Goal: Task Accomplishment & Management: Use online tool/utility

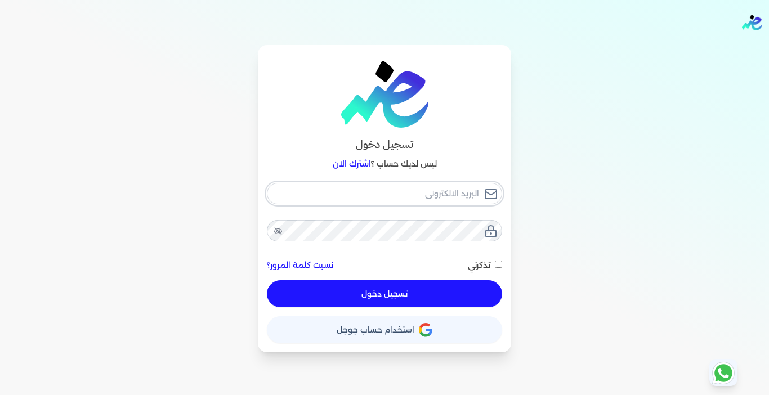
type input "[EMAIL_ADDRESS][DOMAIN_NAME]"
click at [331, 298] on button "تسجيل دخول" at bounding box center [384, 293] width 235 height 27
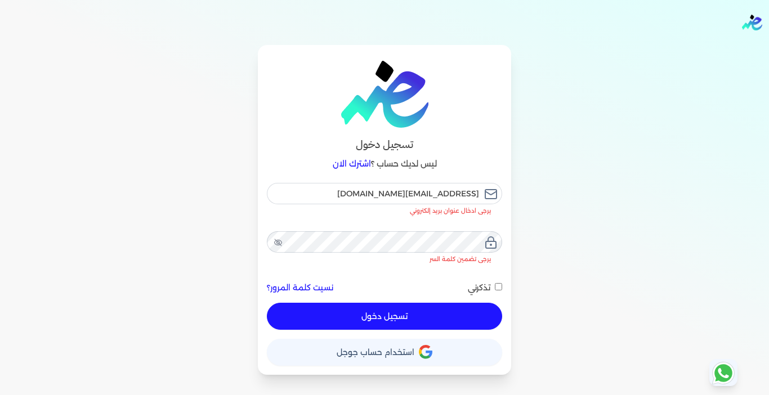
checkbox input "false"
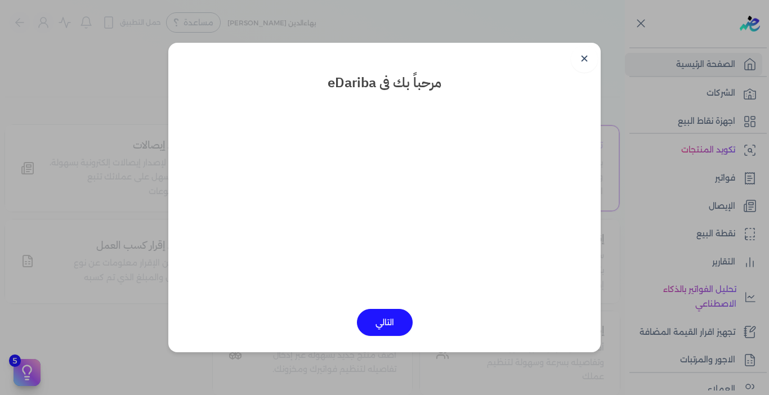
drag, startPoint x: 579, startPoint y: 57, endPoint x: 424, endPoint y: 72, distance: 155.5
click at [579, 57] on link "✕" at bounding box center [584, 59] width 27 height 27
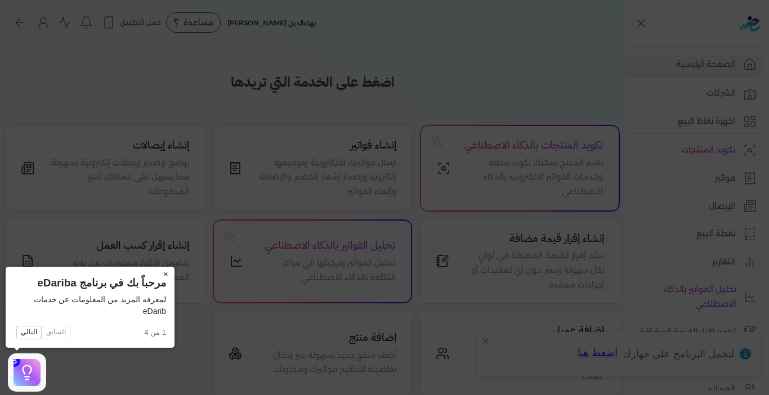
click at [166, 271] on button "×" at bounding box center [166, 275] width 18 height 16
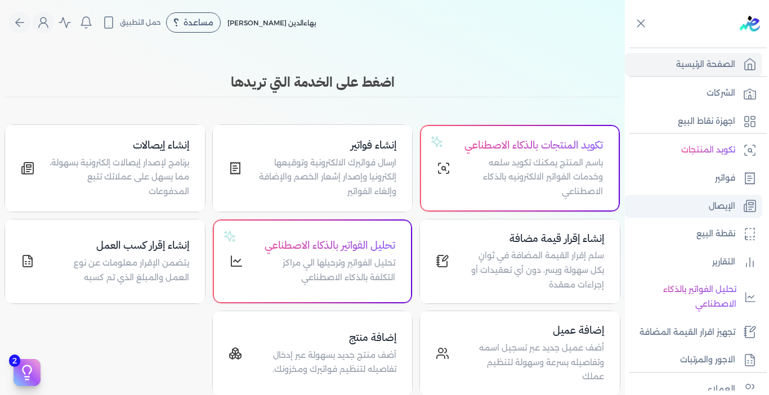
click at [702, 211] on link "الإيصال" at bounding box center [693, 207] width 137 height 24
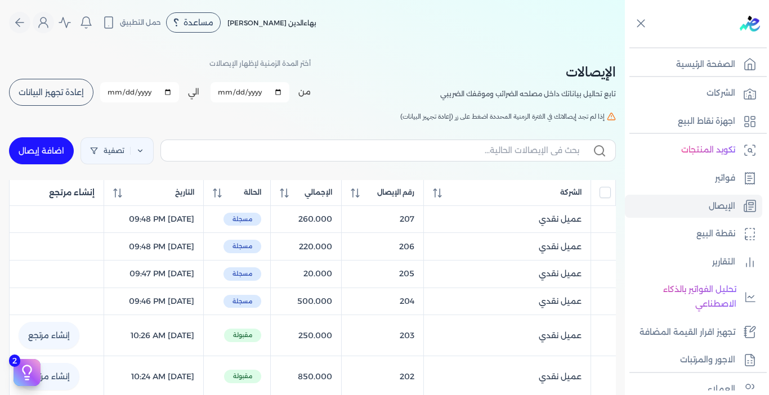
click at [42, 90] on span "إعادة تجهيز البيانات" at bounding box center [51, 92] width 65 height 8
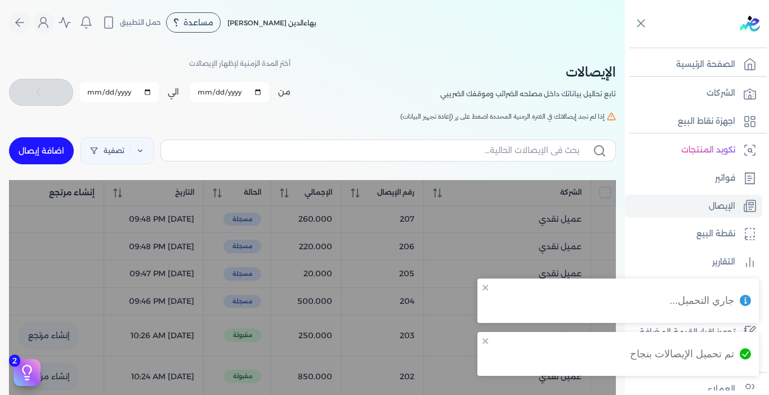
checkbox input "false"
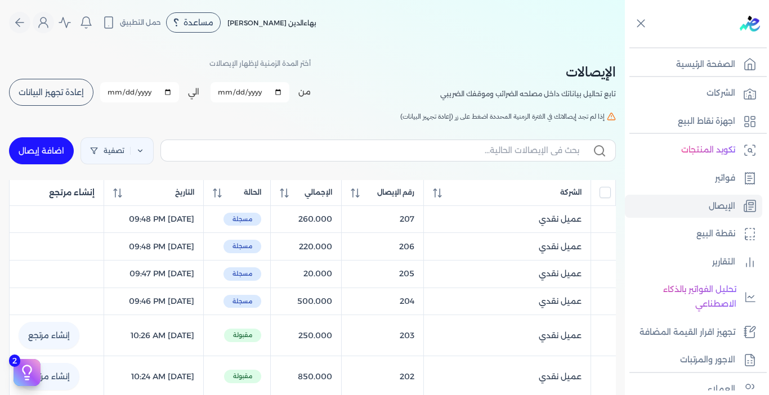
click at [44, 150] on link "اضافة إيصال" at bounding box center [41, 150] width 65 height 27
select select "EGP"
select select "EGS"
select select "B"
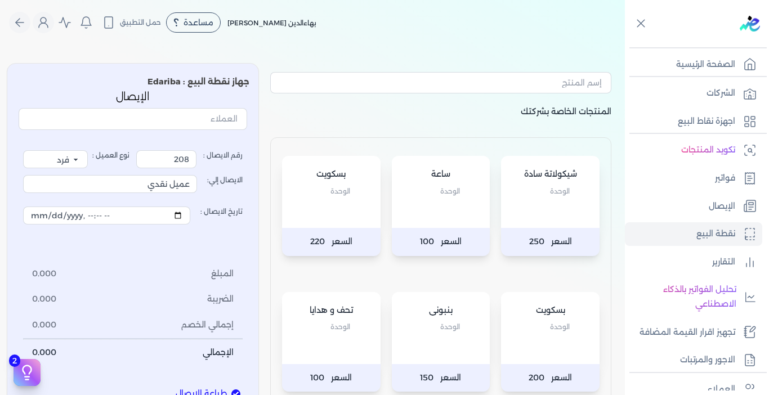
click at [430, 228] on p "السعر 100" at bounding box center [441, 242] width 99 height 28
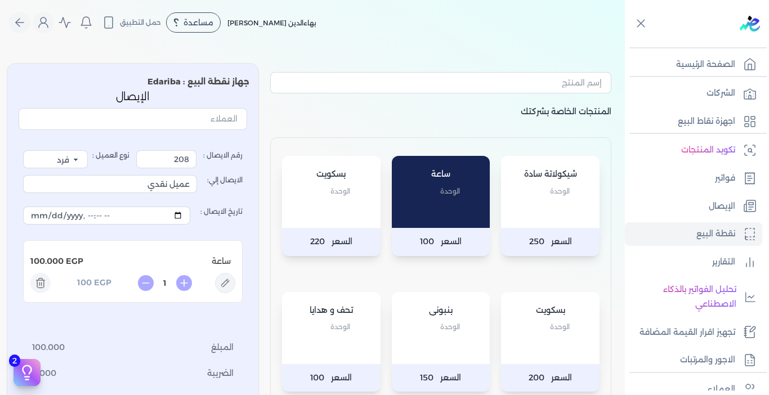
click at [529, 220] on div "شيكولاتة سادة الوحدة" at bounding box center [550, 192] width 99 height 72
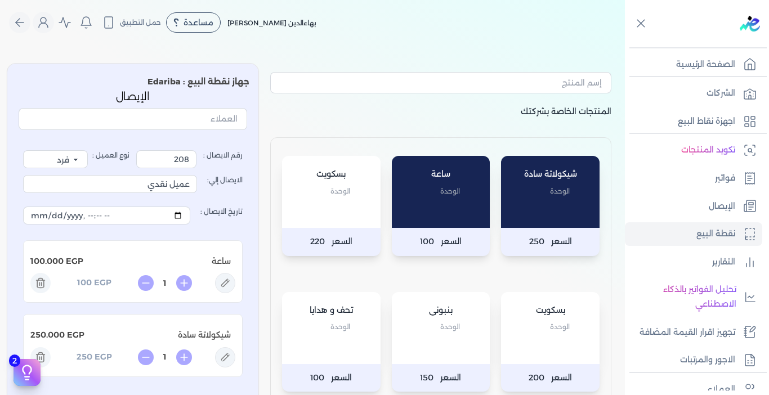
click at [333, 211] on div "بسكويت الوحدة" at bounding box center [331, 192] width 99 height 72
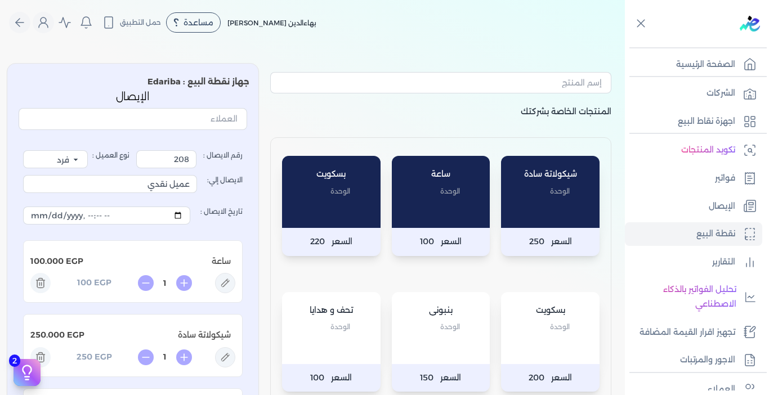
click at [422, 208] on div "ساعة الوحدة" at bounding box center [441, 192] width 99 height 72
click at [541, 341] on div "بسكويت الوحدة" at bounding box center [550, 328] width 99 height 72
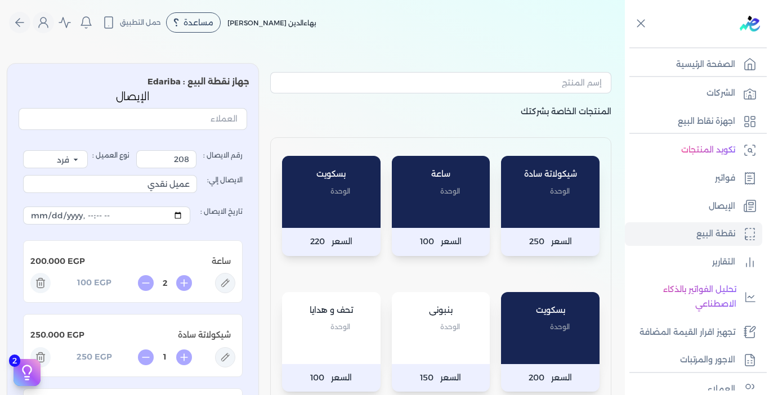
click at [434, 210] on div "ساعة الوحدة" at bounding box center [441, 192] width 99 height 72
click at [44, 285] on icon at bounding box center [40, 283] width 20 height 20
type input "1"
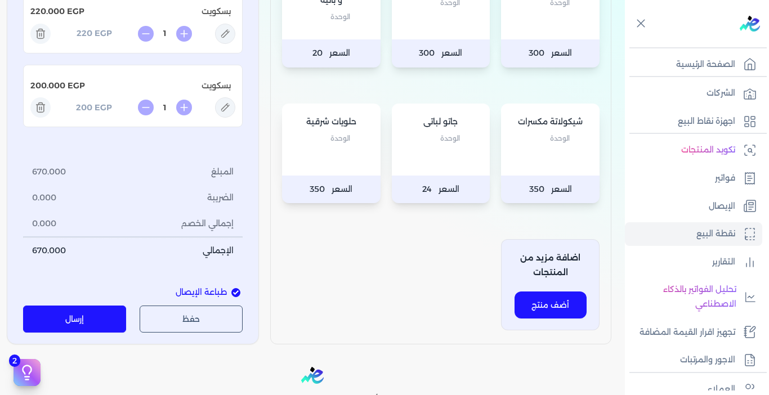
scroll to position [450, 0]
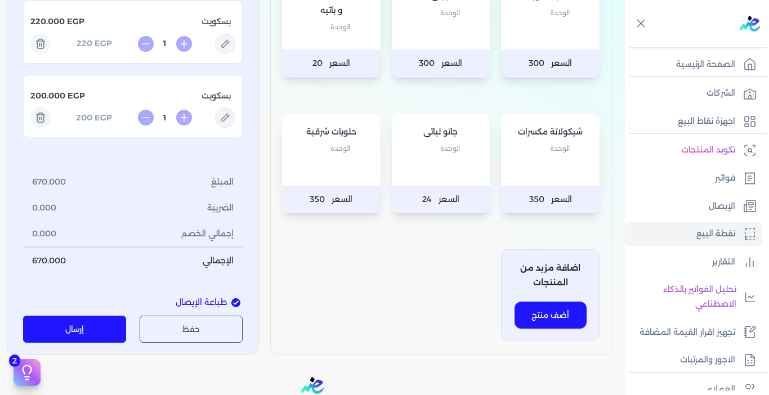
click at [80, 335] on button "إرسال" at bounding box center [74, 329] width 103 height 27
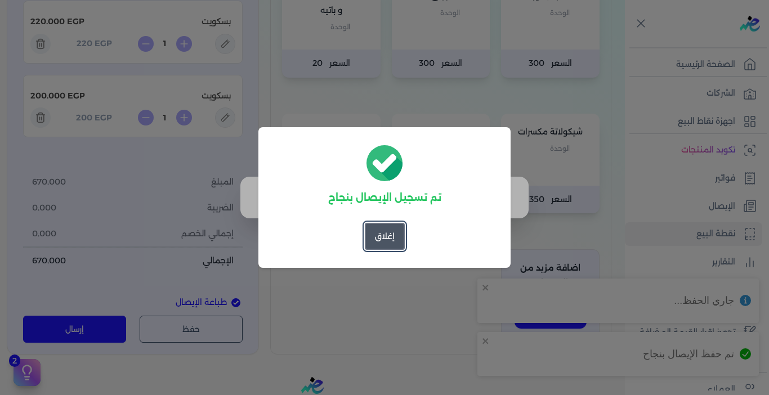
click at [392, 231] on button "إغلاق" at bounding box center [385, 236] width 40 height 27
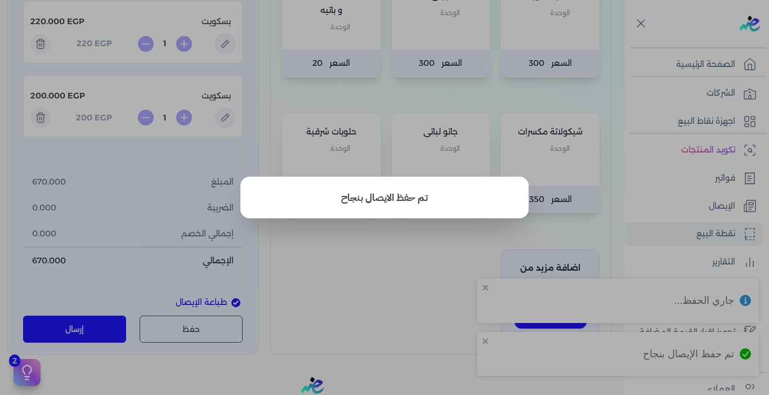
click at [389, 269] on button "close" at bounding box center [384, 197] width 769 height 395
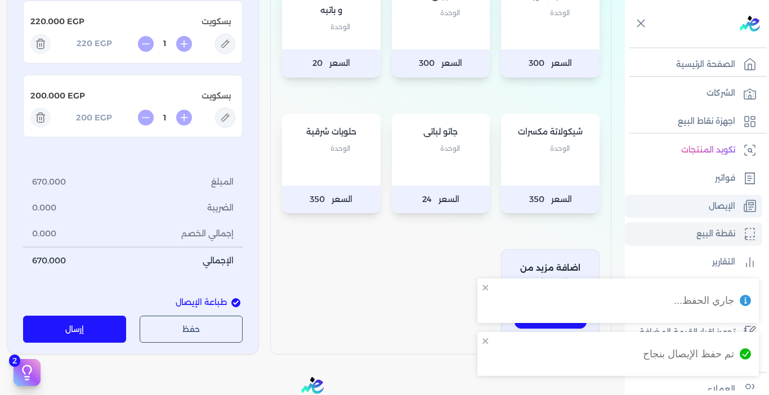
click at [712, 208] on p "الإيصال" at bounding box center [722, 206] width 26 height 15
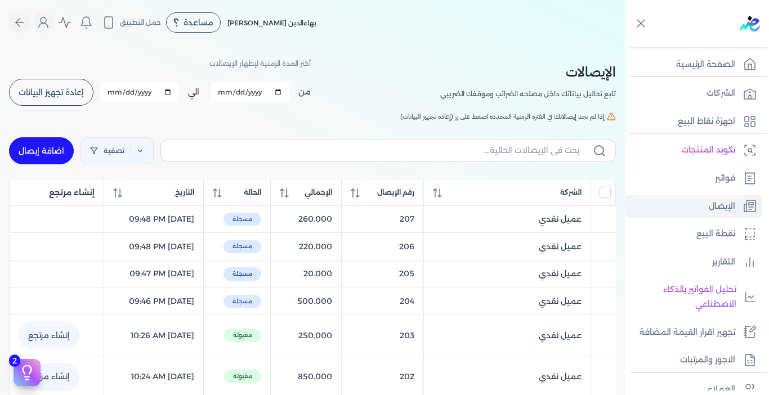
click at [57, 100] on button "إعادة تجهيز البيانات" at bounding box center [51, 92] width 84 height 27
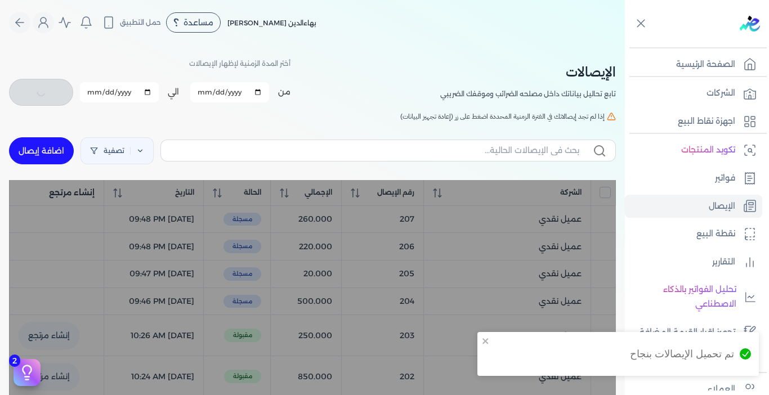
checkbox input "false"
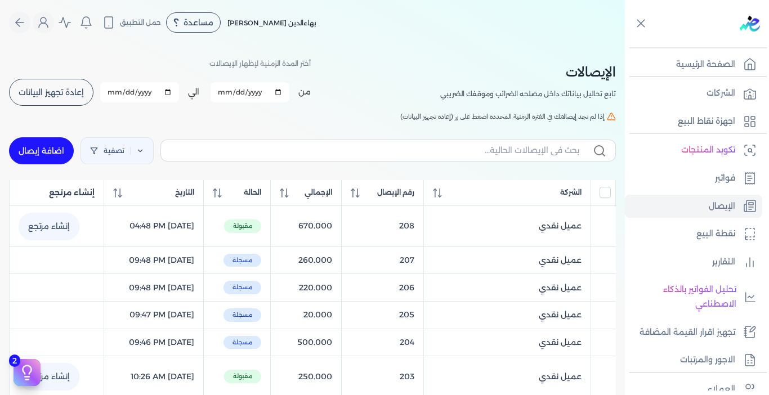
scroll to position [56, 0]
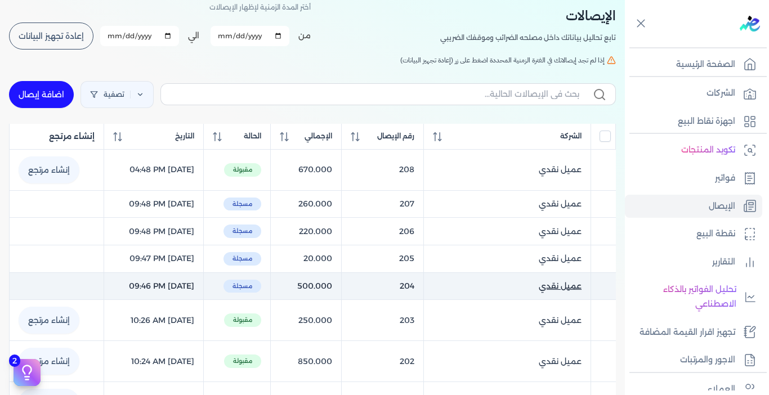
click at [538, 284] on link "عميل نقدي ()" at bounding box center [507, 286] width 149 height 12
select select "EGP"
select select "EGS"
select select "B"
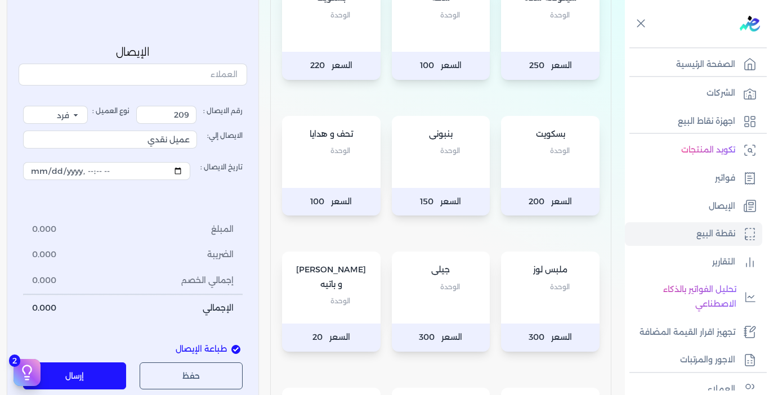
scroll to position [225, 0]
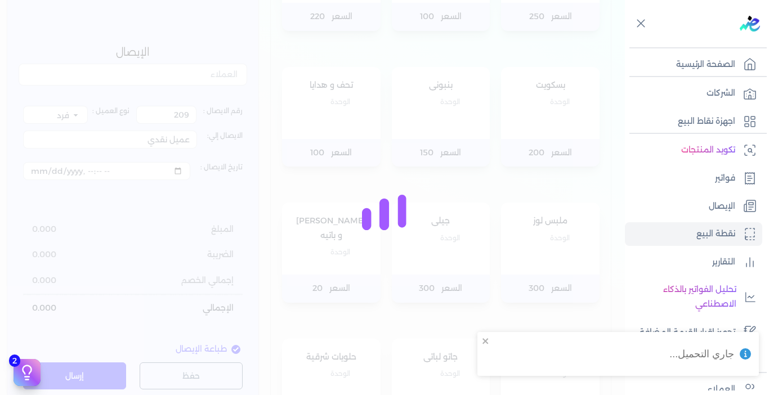
type input "204"
type input "[DATE]T21:46:45"
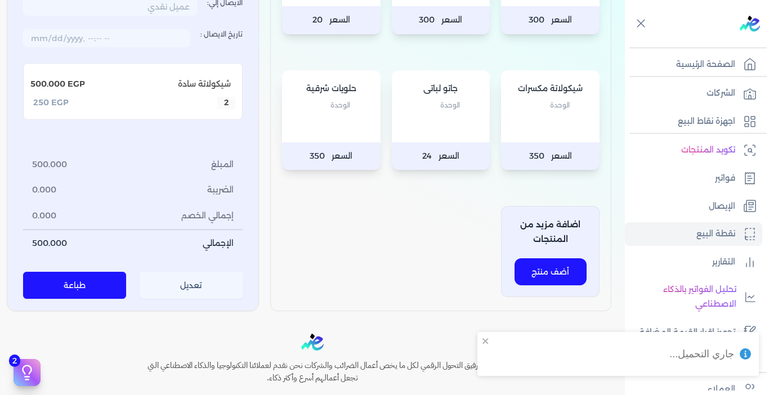
scroll to position [563, 0]
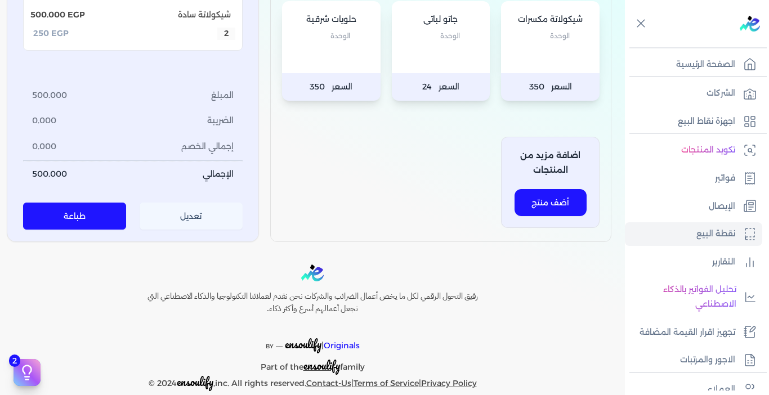
click at [193, 224] on button "تعديل" at bounding box center [191, 216] width 103 height 27
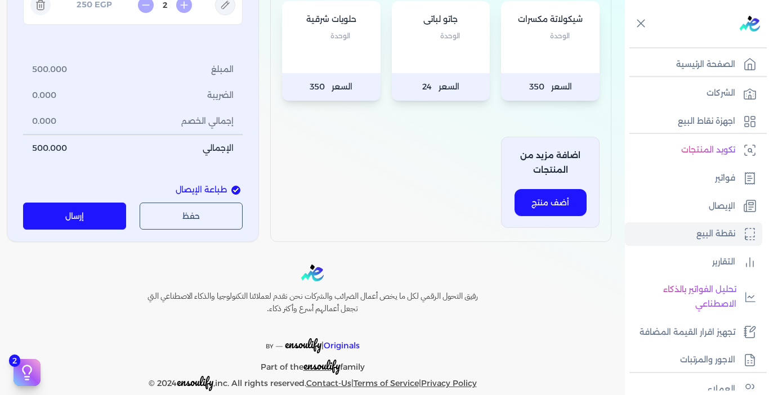
scroll to position [225, 0]
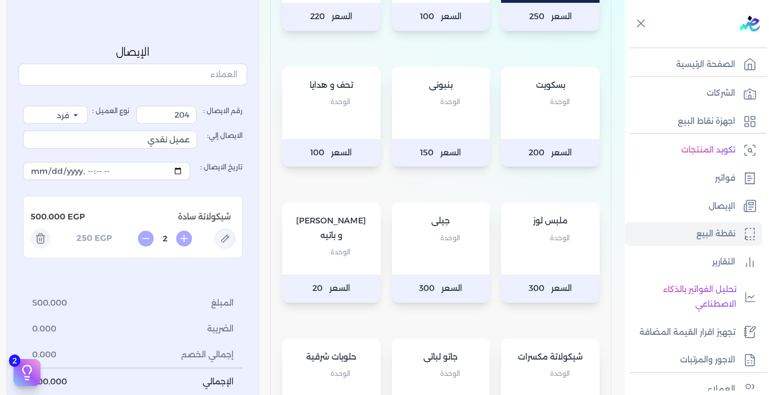
click at [149, 240] on icon at bounding box center [146, 239] width 16 height 16
type input "1"
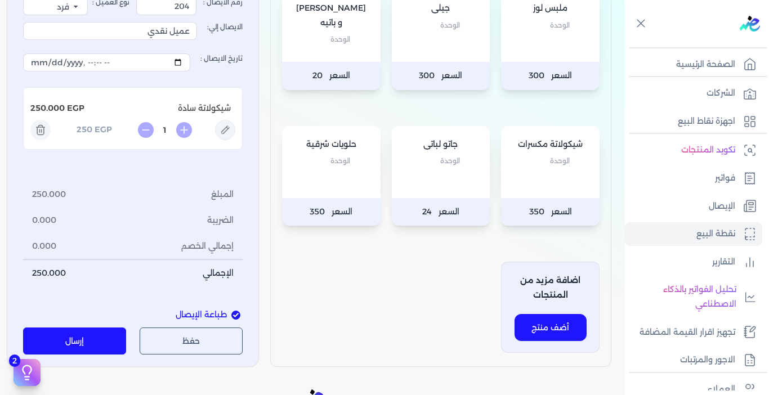
scroll to position [450, 0]
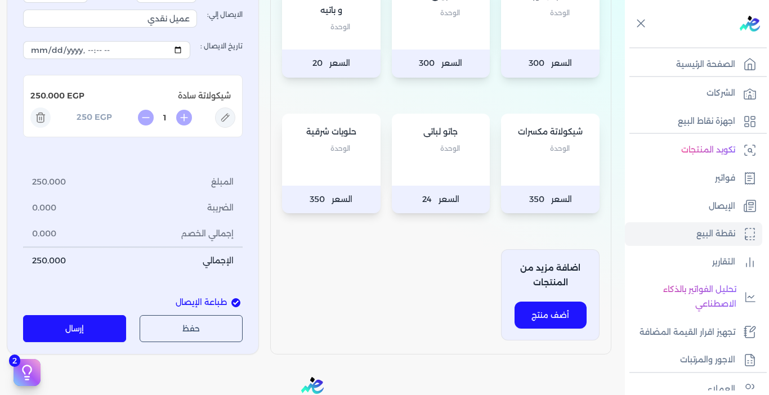
click at [341, 169] on div "حلويات شرقية الوحدة" at bounding box center [331, 150] width 99 height 72
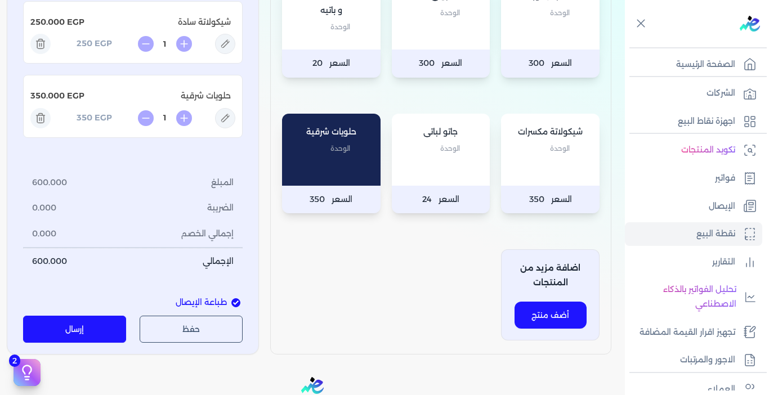
click at [93, 334] on button "إرسال" at bounding box center [74, 329] width 103 height 27
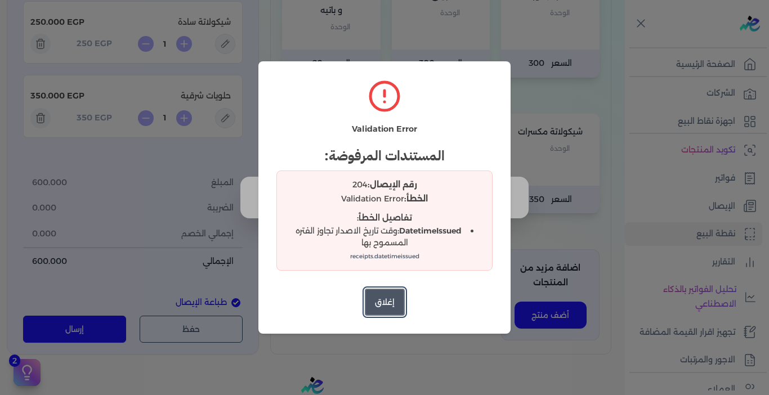
click at [379, 298] on button "إغلاق" at bounding box center [385, 302] width 40 height 27
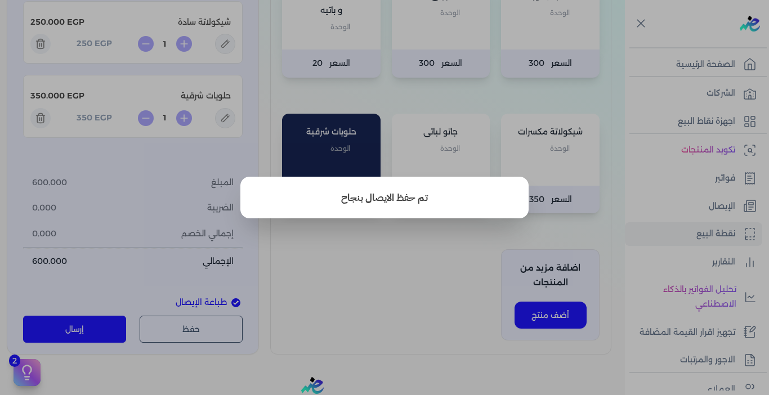
click at [348, 266] on button "close" at bounding box center [384, 197] width 769 height 395
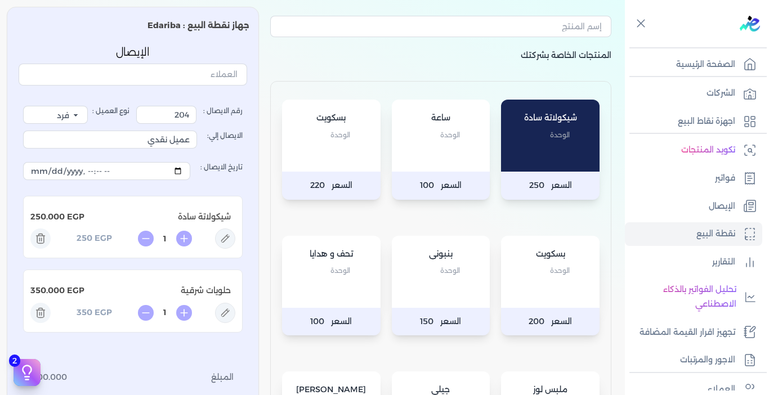
scroll to position [0, 0]
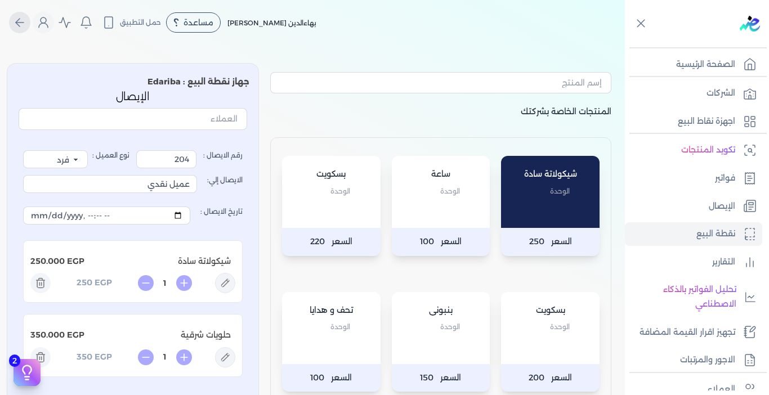
click at [15, 23] on button "Global" at bounding box center [19, 22] width 21 height 21
drag, startPoint x: 171, startPoint y: 160, endPoint x: 227, endPoint y: 166, distance: 56.5
click at [227, 166] on label "رقم الايصال : 204" at bounding box center [189, 159] width 106 height 18
type input "209"
click at [224, 140] on div "رقم الايصال : 209 نوع العميل : فرد شركة شخص اجنبي الايصال إلي: عميل نقدي تاريخ …" at bounding box center [133, 332] width 229 height 395
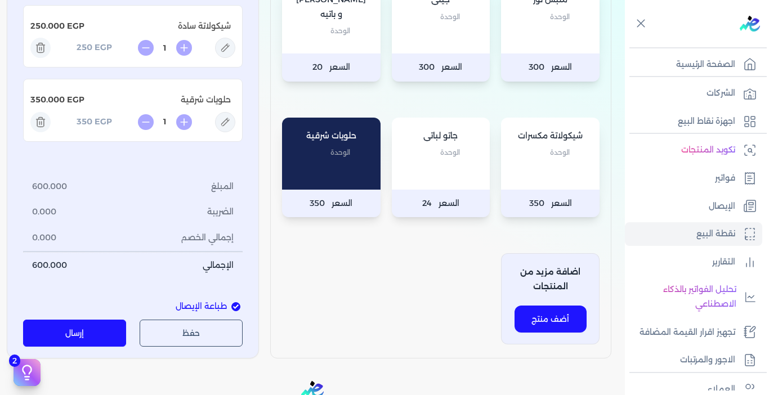
scroll to position [450, 0]
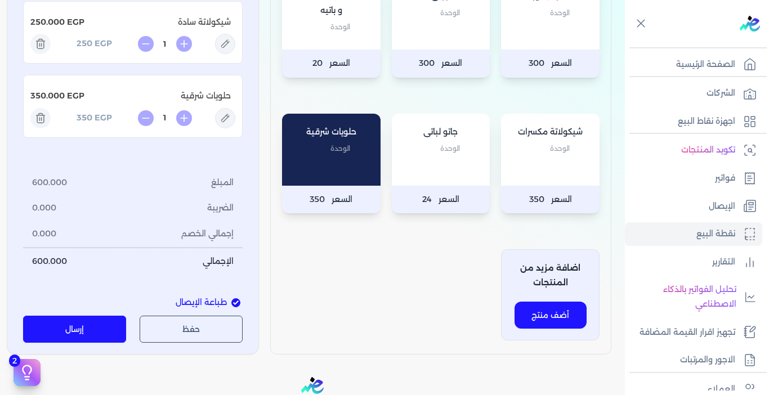
click at [106, 324] on button "إرسال" at bounding box center [74, 329] width 103 height 27
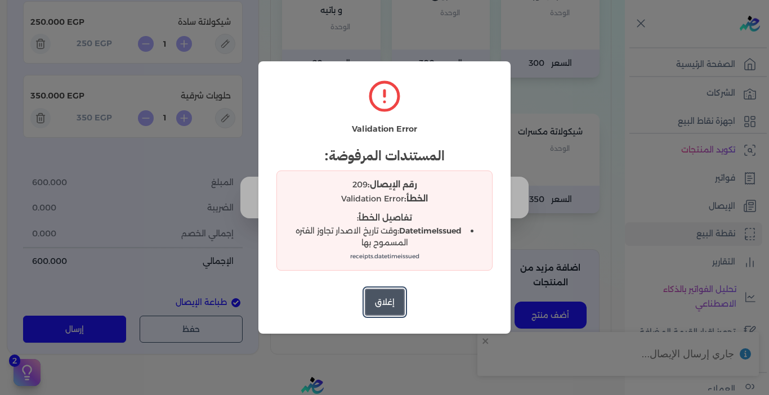
click at [396, 306] on button "إغلاق" at bounding box center [385, 302] width 40 height 27
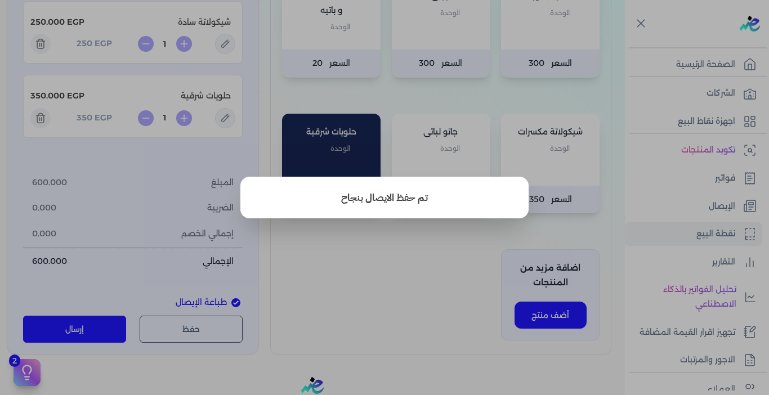
click at [413, 289] on button "close" at bounding box center [384, 197] width 769 height 395
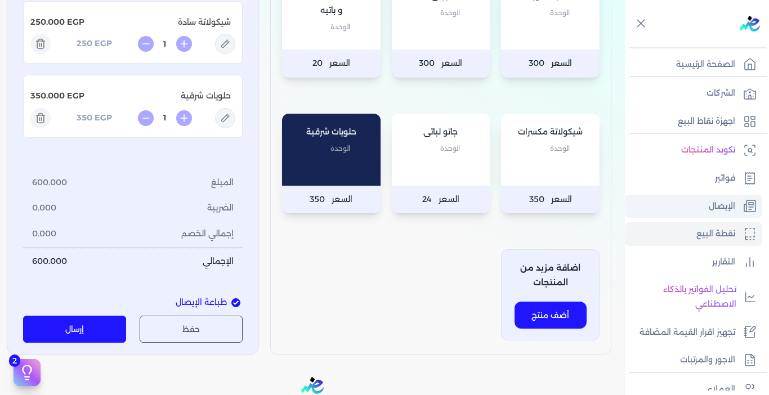
click at [726, 213] on p "الإيصال" at bounding box center [722, 206] width 26 height 15
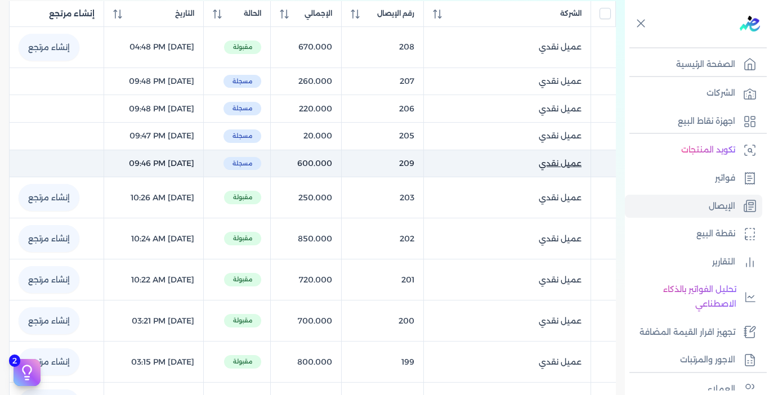
scroll to position [160, 0]
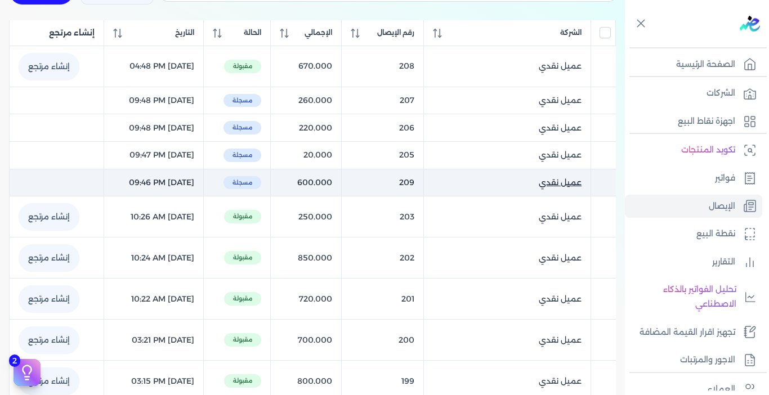
click at [547, 185] on span "عميل نقدي" at bounding box center [560, 183] width 43 height 12
select select "EGP"
select select "EGS"
select select "B"
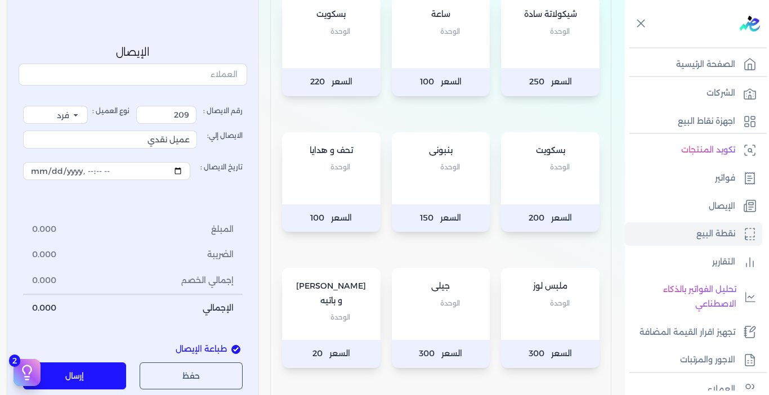
scroll to position [169, 0]
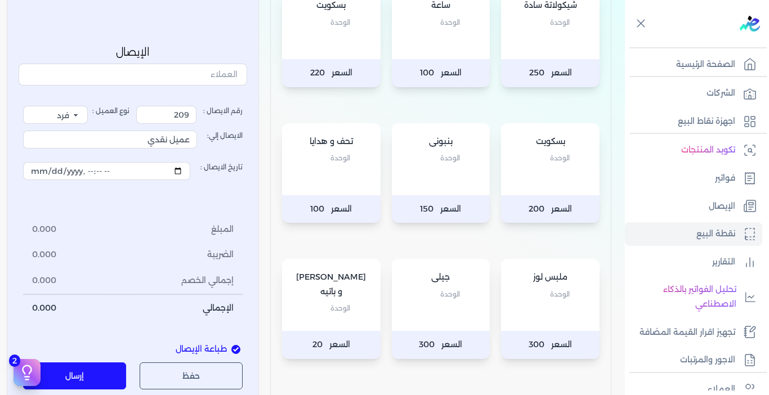
type input "[DATE]T21:46:45"
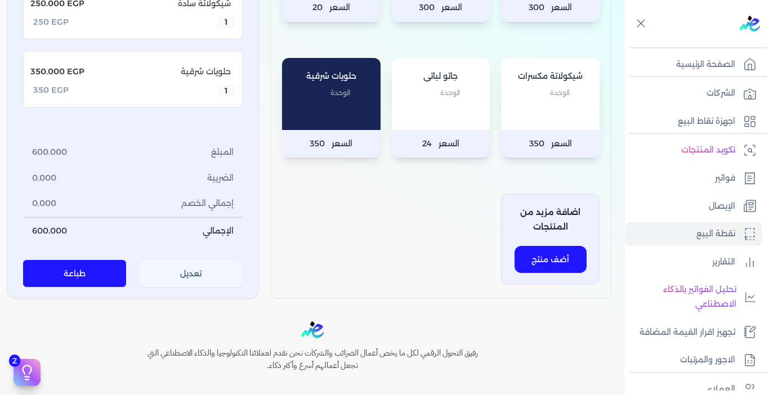
scroll to position [507, 0]
click at [204, 276] on button "تعديل" at bounding box center [191, 273] width 103 height 27
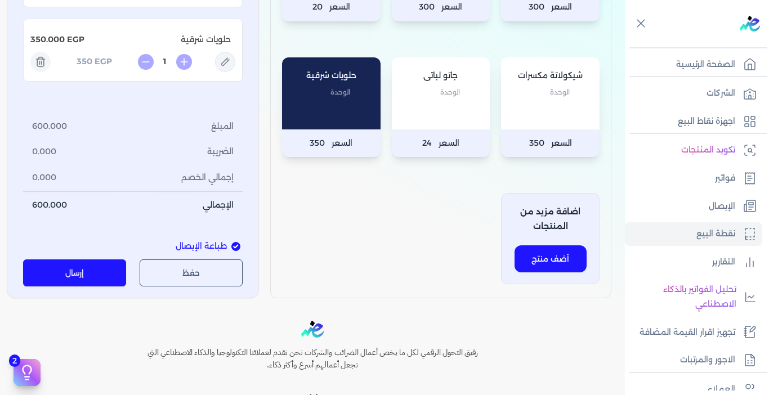
scroll to position [169, 0]
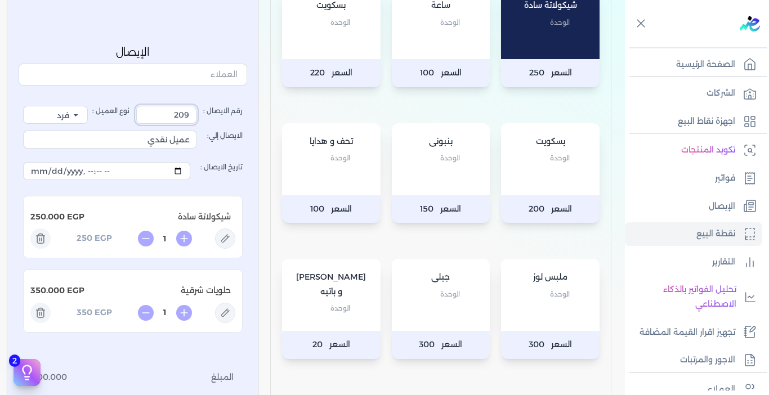
click at [168, 115] on input "209" at bounding box center [166, 115] width 60 height 18
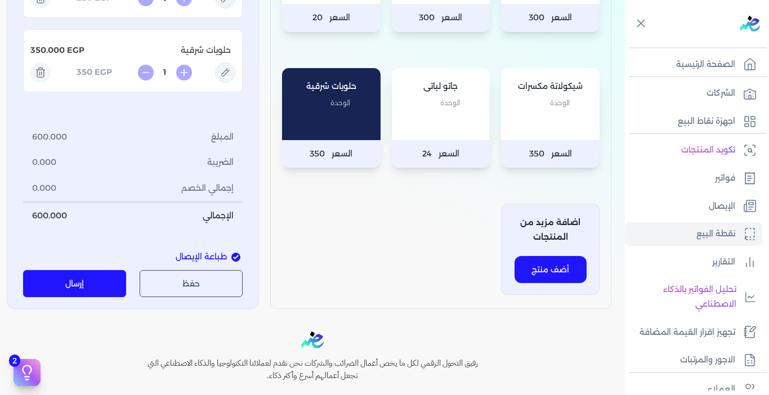
scroll to position [507, 0]
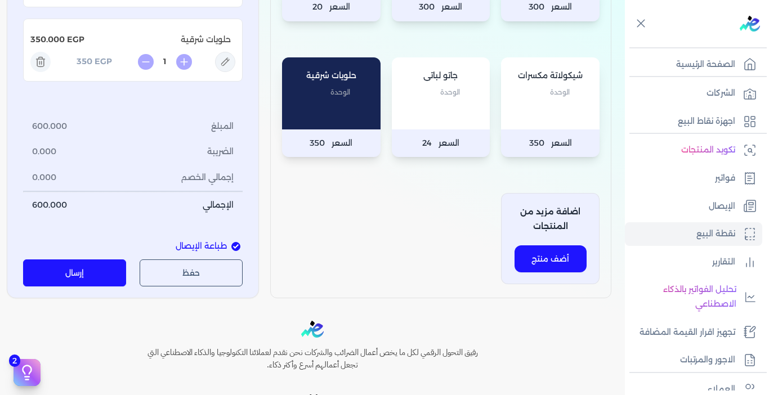
type input "204"
click at [102, 270] on button "إرسال" at bounding box center [74, 273] width 103 height 27
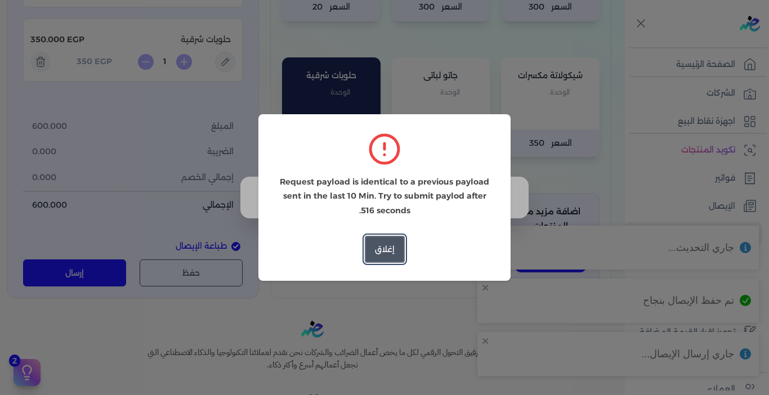
click at [367, 247] on button "إغلاق" at bounding box center [385, 249] width 40 height 27
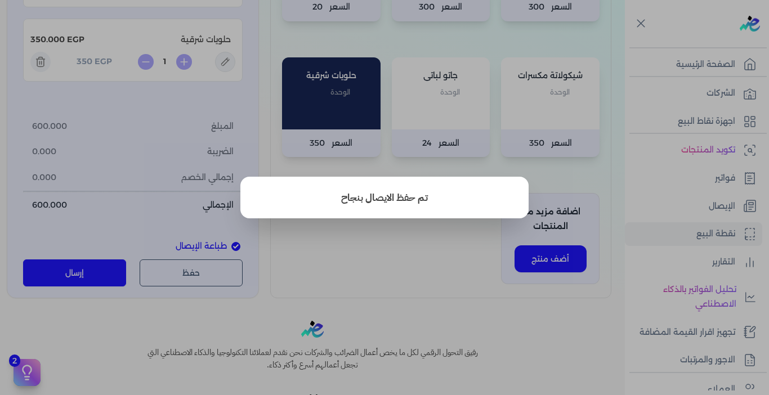
click at [377, 248] on button "close" at bounding box center [384, 197] width 769 height 395
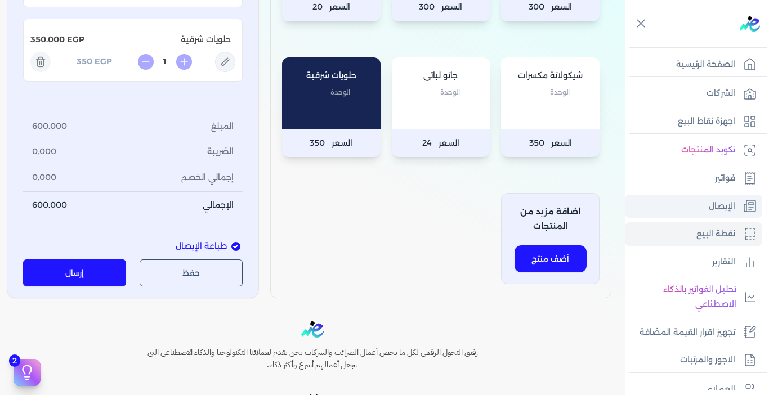
click at [720, 199] on p "الإيصال" at bounding box center [722, 206] width 26 height 15
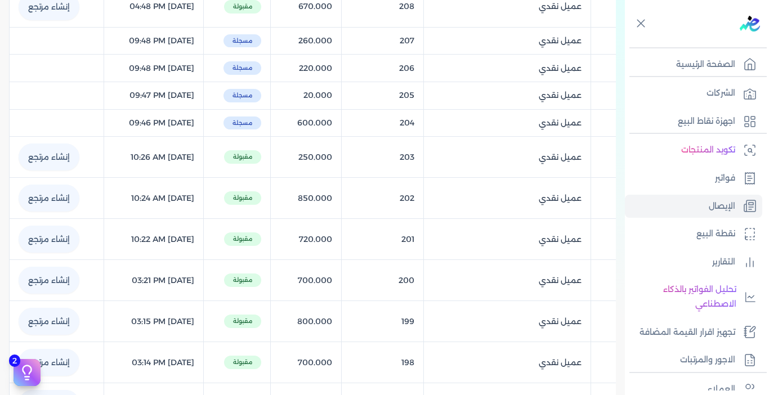
scroll to position [160, 0]
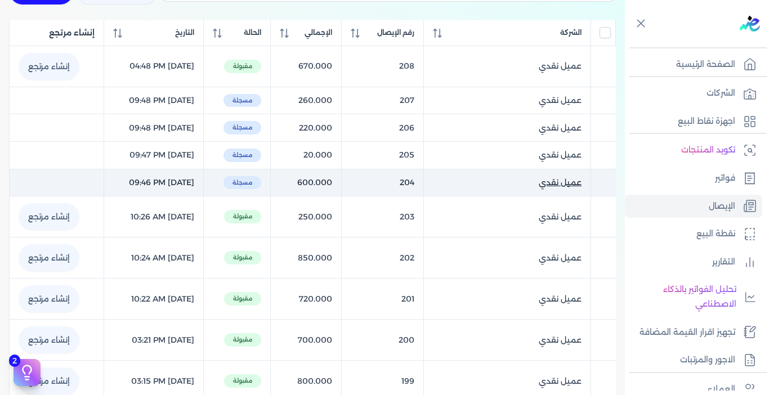
click at [546, 184] on span "عميل نقدي" at bounding box center [560, 183] width 43 height 12
select select "EGP"
select select "EGS"
select select "B"
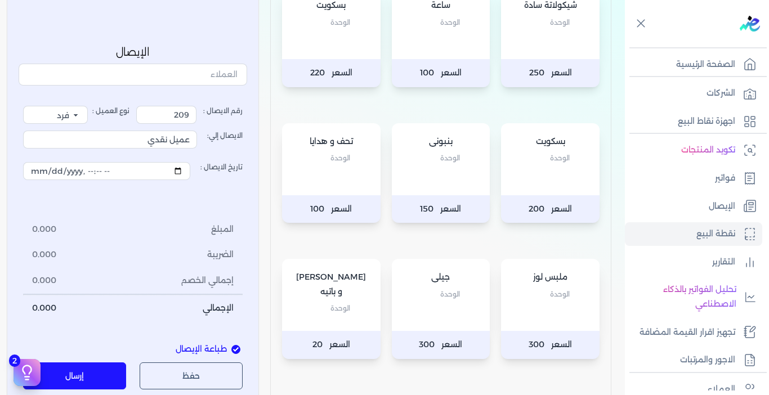
scroll to position [507, 0]
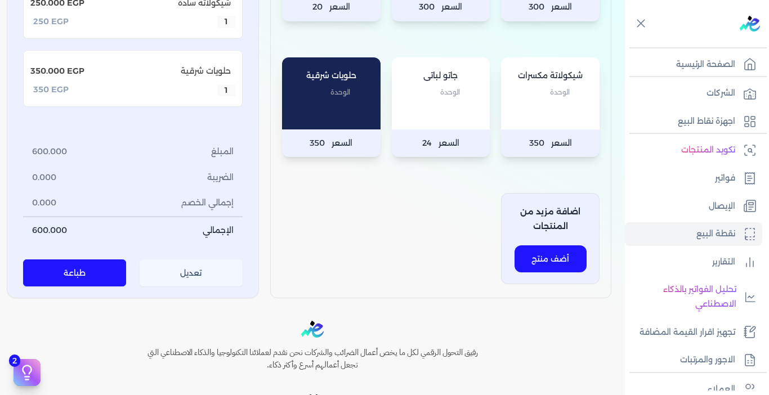
type input "204"
type input "[DATE]T21:46:45"
click at [209, 275] on button "تعديل" at bounding box center [191, 273] width 103 height 27
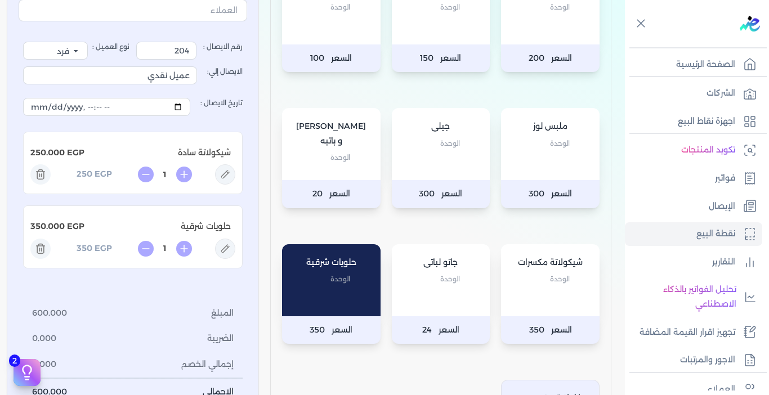
scroll to position [282, 0]
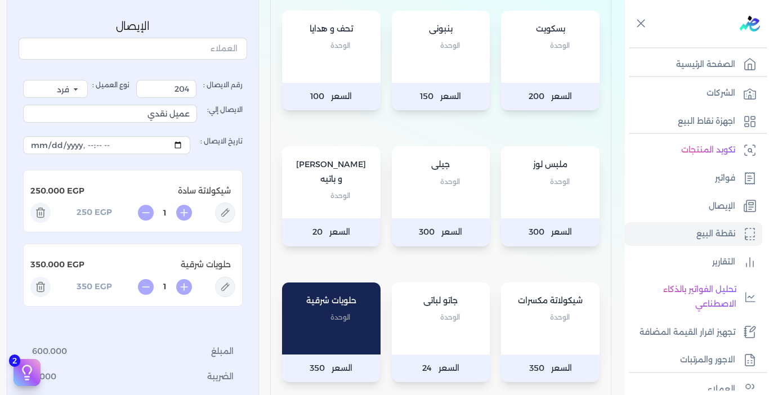
click at [43, 282] on icon at bounding box center [41, 283] width 4 height 2
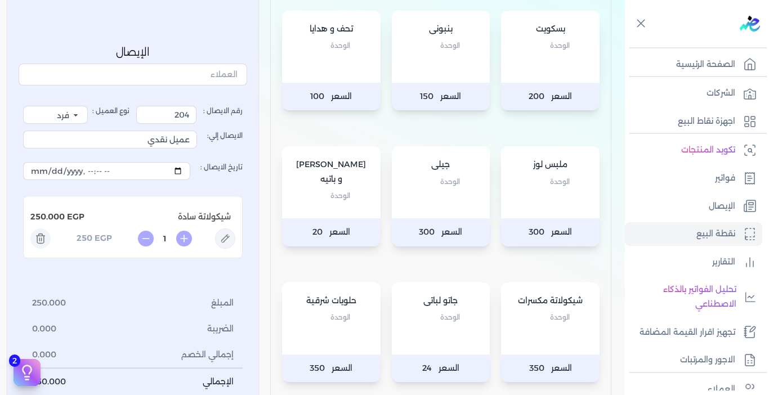
click at [42, 241] on line at bounding box center [42, 240] width 0 height 3
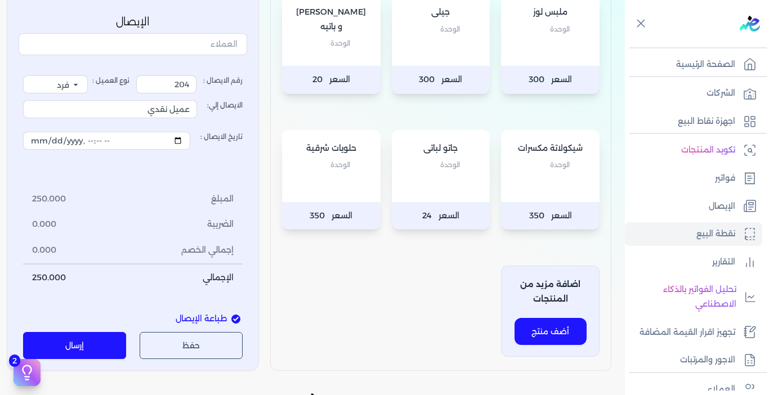
scroll to position [394, 0]
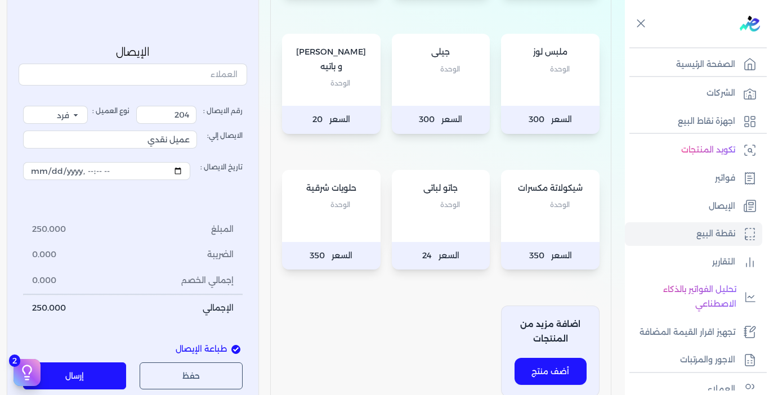
click at [111, 374] on button "إرسال" at bounding box center [74, 376] width 103 height 27
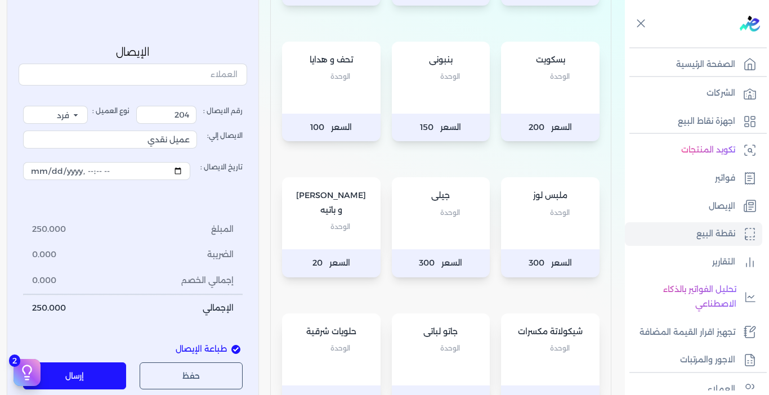
scroll to position [0, 0]
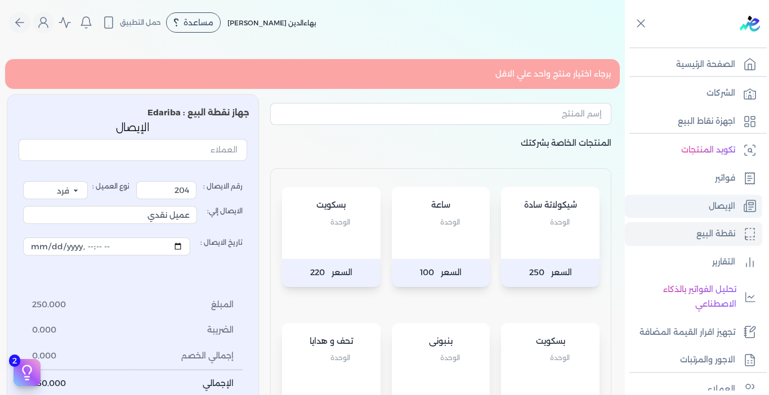
click at [706, 213] on link "الإيصال" at bounding box center [693, 207] width 137 height 24
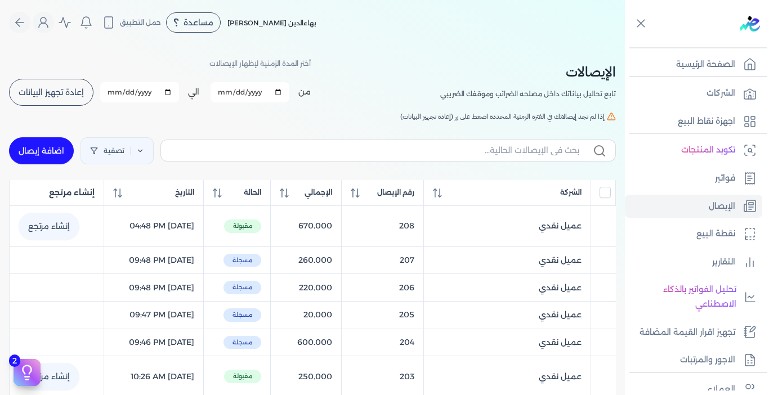
scroll to position [56, 0]
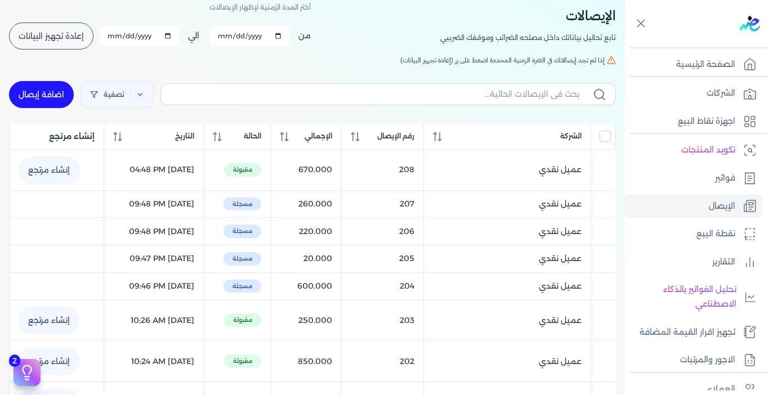
click at [83, 32] on span "إعادة تجهيز البيانات" at bounding box center [51, 36] width 65 height 8
checkbox input "false"
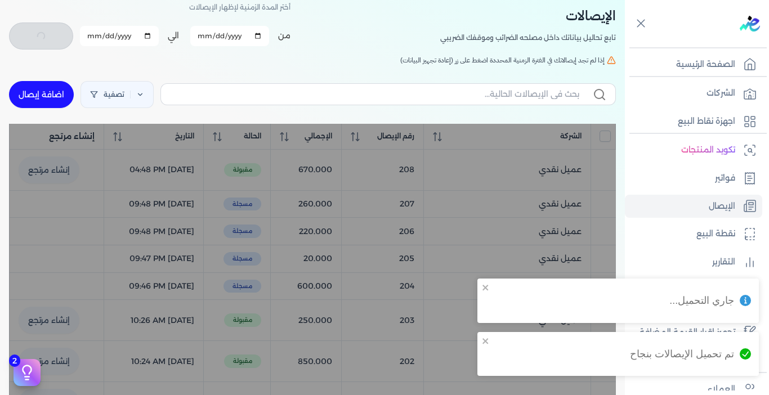
click at [47, 91] on link "اضافة إيصال" at bounding box center [41, 94] width 65 height 27
select select
select select "EGP"
select select "EGS"
select select "B"
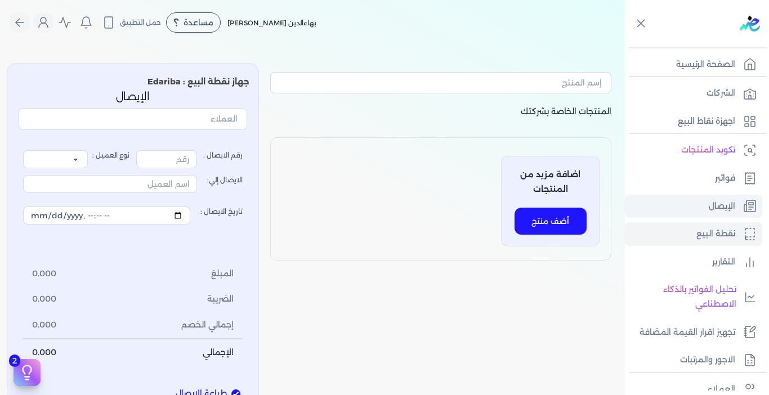
type input "209"
select select "P"
type input "عميل نقدي"
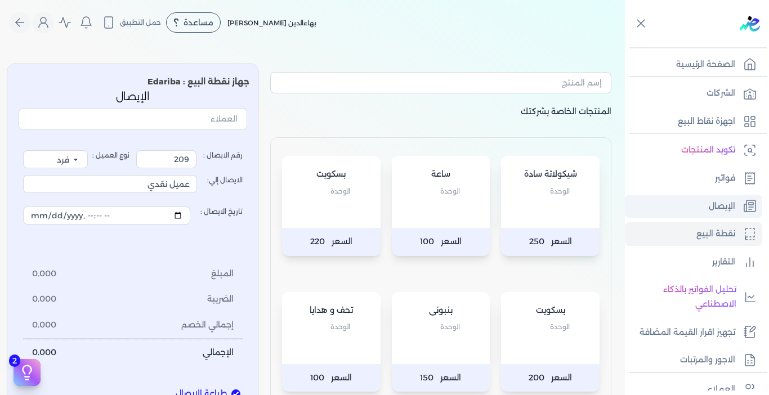
click at [721, 201] on p "الإيصال" at bounding box center [722, 206] width 26 height 15
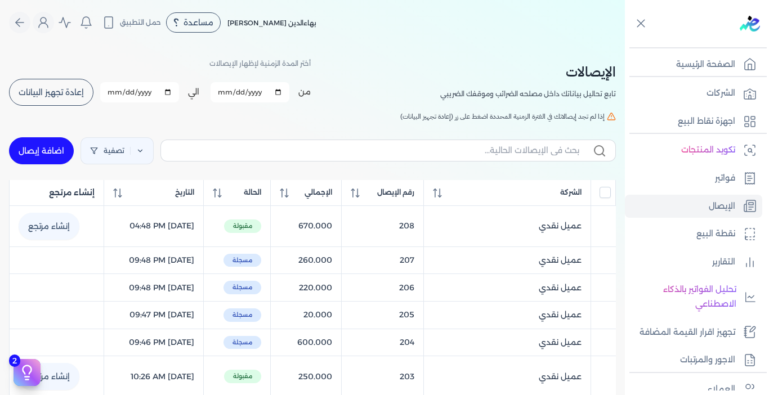
click at [59, 151] on link "اضافة إيصال" at bounding box center [41, 150] width 65 height 27
select select "EGP"
select select "EGS"
select select "B"
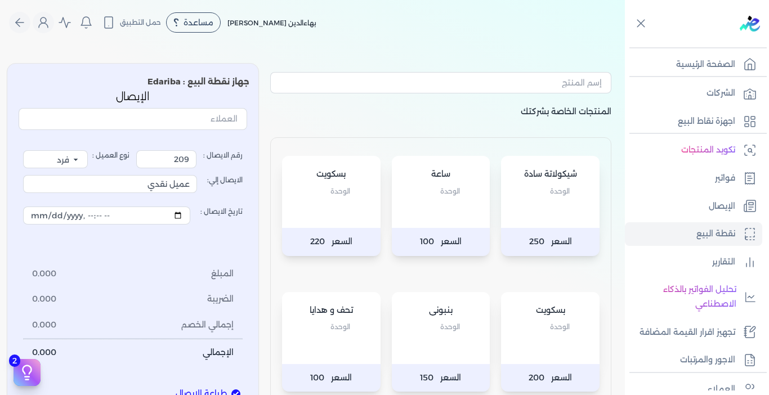
scroll to position [169, 0]
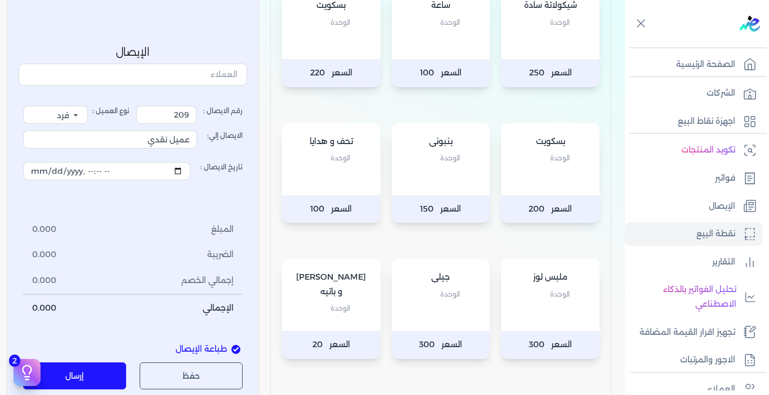
click at [313, 167] on div "تحف و هدايا الوحدة" at bounding box center [331, 159] width 99 height 72
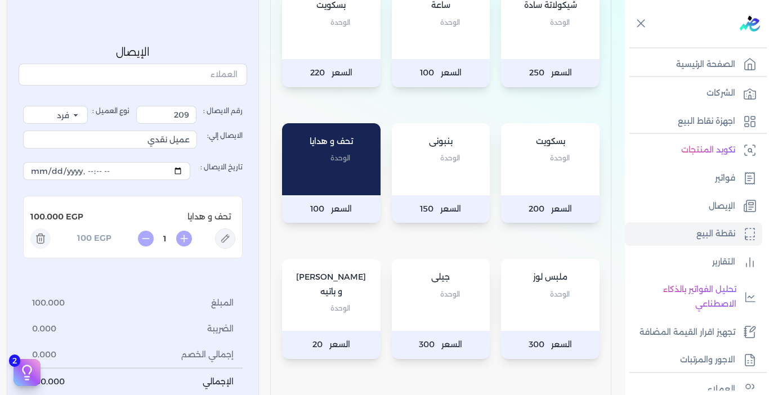
click at [313, 167] on div "تحف و هدايا الوحدة" at bounding box center [331, 159] width 99 height 72
type input "5"
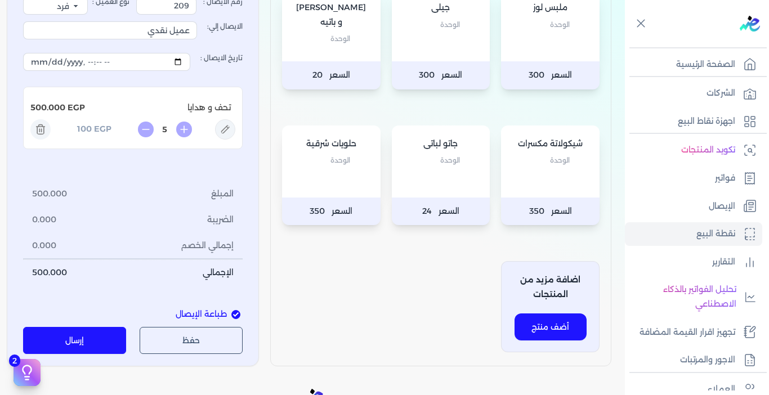
scroll to position [450, 0]
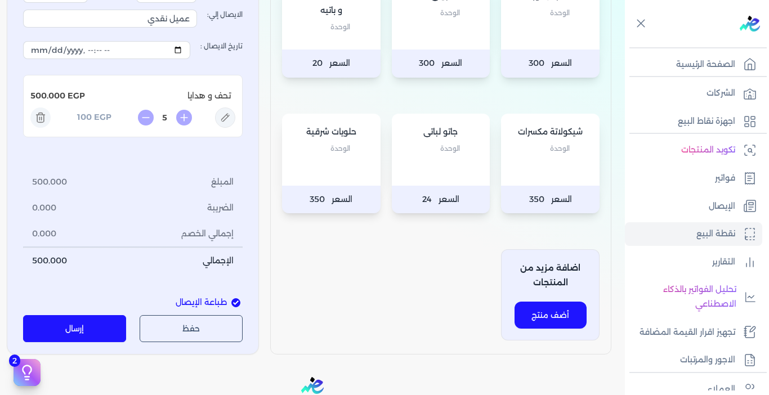
click at [423, 162] on div "جاتو لباتى الوحدة" at bounding box center [441, 150] width 99 height 72
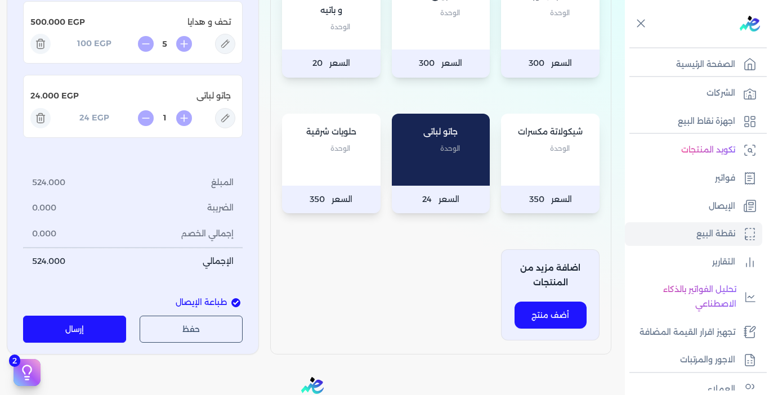
click at [423, 162] on div "جاتو لباتى الوحدة" at bounding box center [441, 150] width 99 height 72
type input "5"
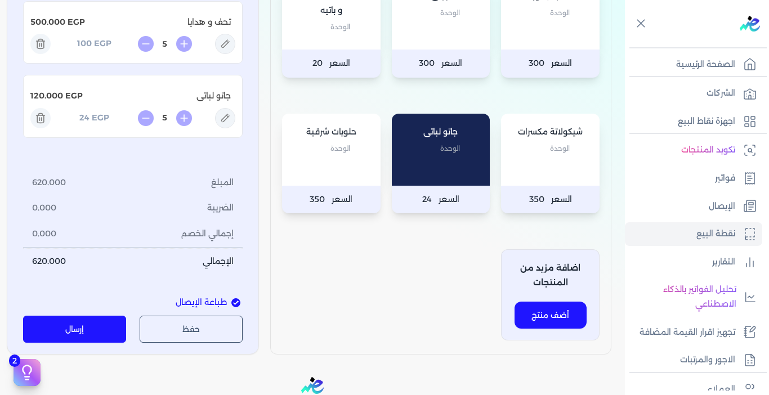
click at [101, 328] on button "إرسال" at bounding box center [74, 329] width 103 height 27
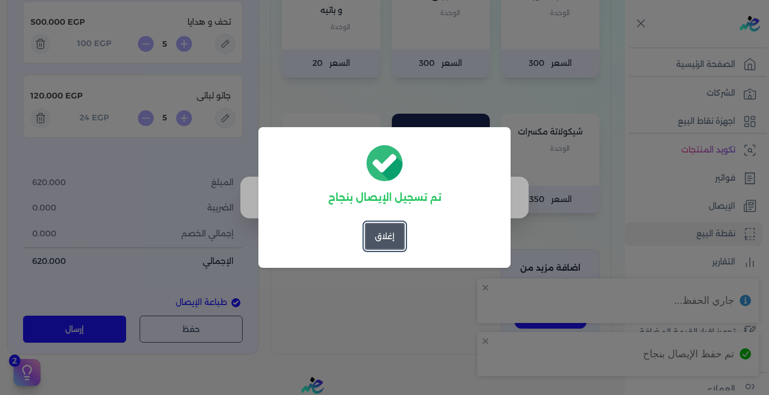
click at [389, 240] on button "إغلاق" at bounding box center [385, 236] width 40 height 27
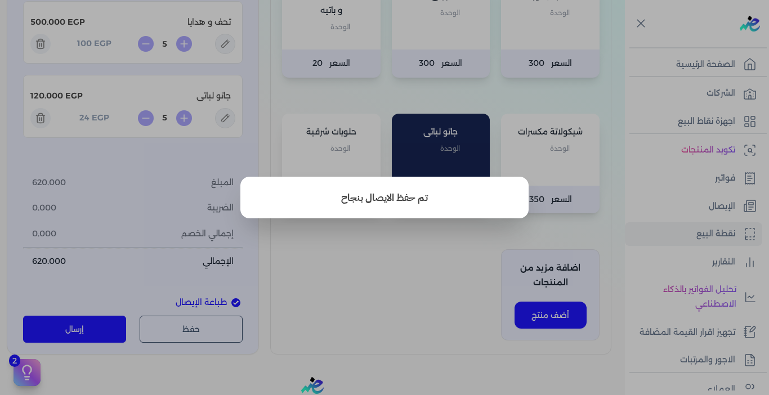
click at [373, 248] on button "close" at bounding box center [384, 197] width 769 height 395
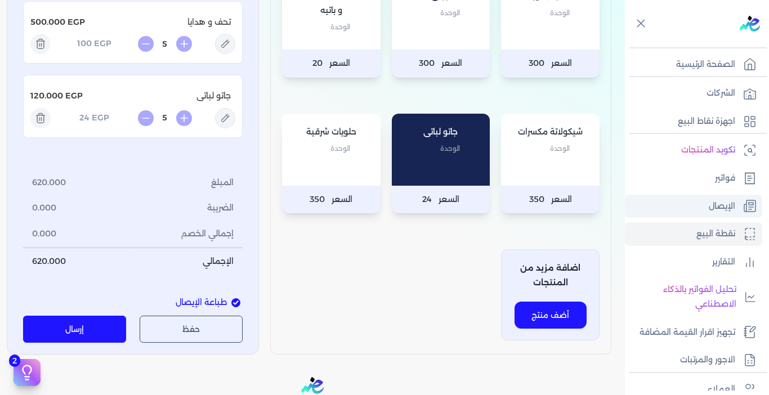
click at [727, 215] on link "الإيصال" at bounding box center [693, 207] width 137 height 24
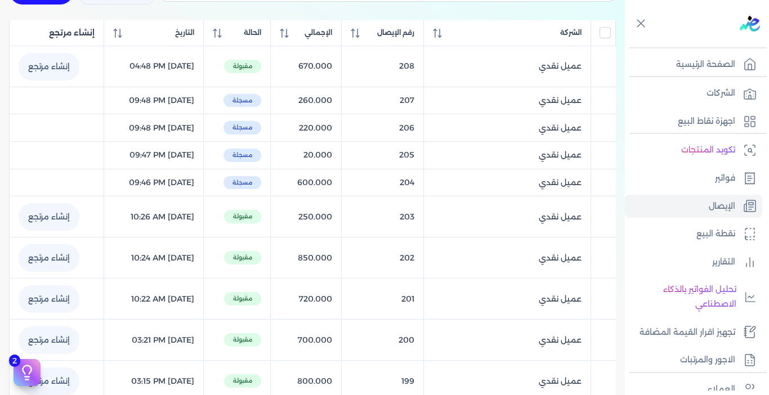
scroll to position [47, 0]
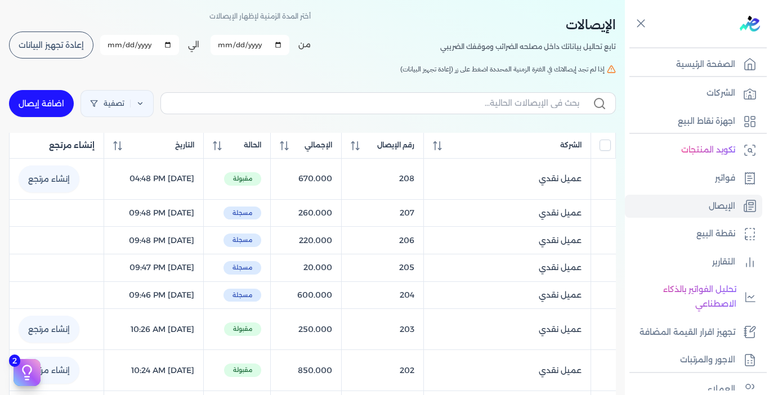
click at [51, 46] on span "إعادة تجهيز البيانات" at bounding box center [51, 45] width 65 height 8
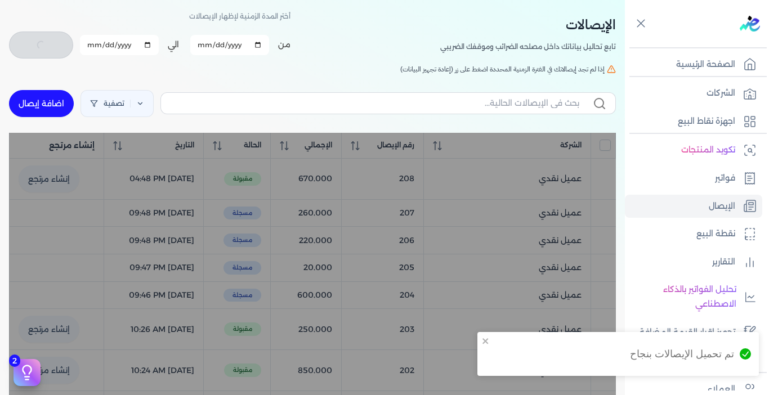
checkbox input "false"
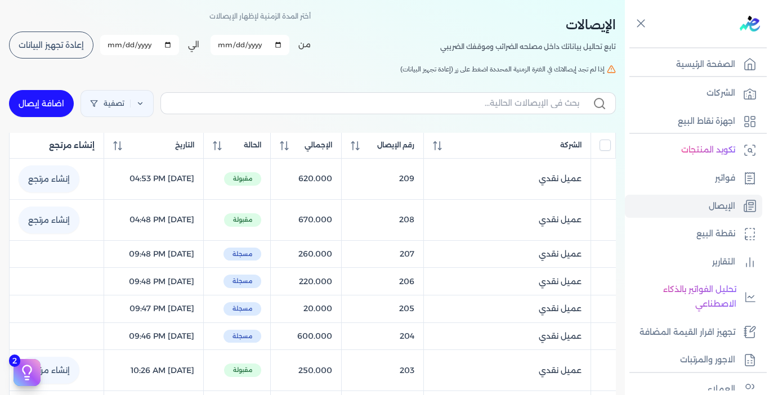
click at [39, 110] on link "اضافة إيصال" at bounding box center [41, 103] width 65 height 27
select select "EGP"
select select "EGS"
select select "B"
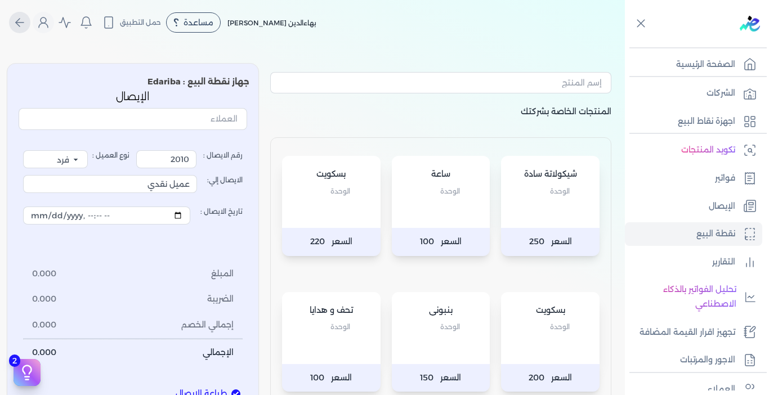
click at [18, 23] on icon "Global" at bounding box center [20, 23] width 14 height 14
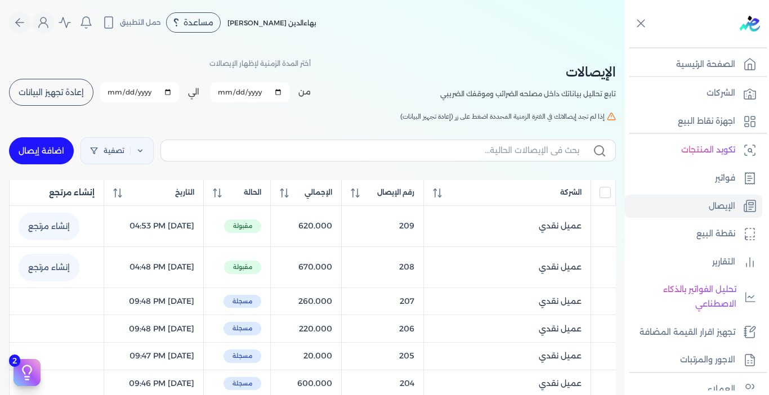
click at [38, 153] on link "اضافة إيصال" at bounding box center [41, 150] width 65 height 27
select select "EGP"
select select "EGS"
select select "B"
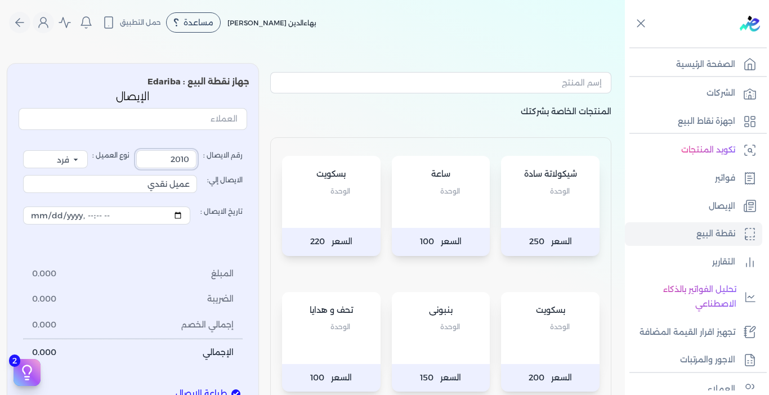
drag, startPoint x: 167, startPoint y: 159, endPoint x: 215, endPoint y: 163, distance: 47.5
click at [215, 163] on label "رقم الايصال : 2010" at bounding box center [189, 159] width 106 height 18
type input "210"
click at [218, 142] on div "رقم الايصال : 210 نوع العميل : فرد شركة شخص اجنبي الايصال إلي: عميل نقدي تاريخ …" at bounding box center [133, 258] width 229 height 247
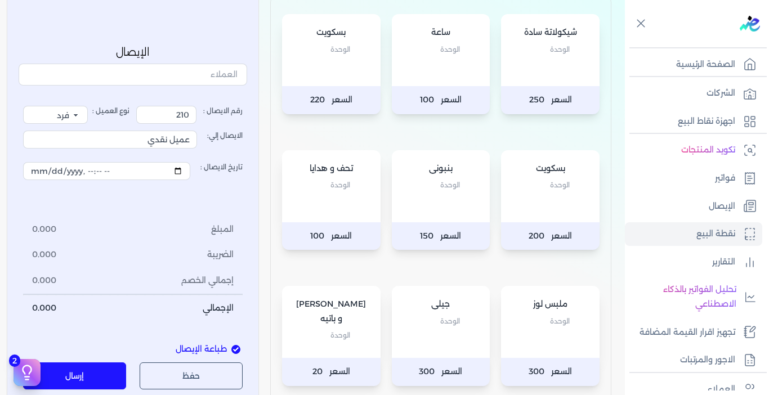
scroll to position [169, 0]
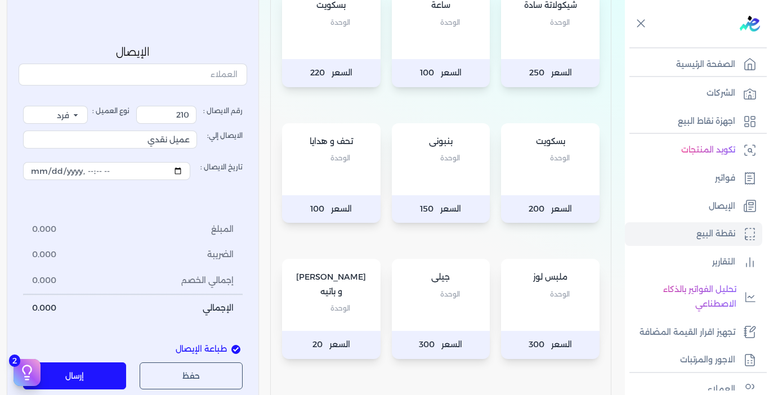
click at [539, 42] on div "شيكولاتة سادة الوحدة" at bounding box center [550, 23] width 99 height 72
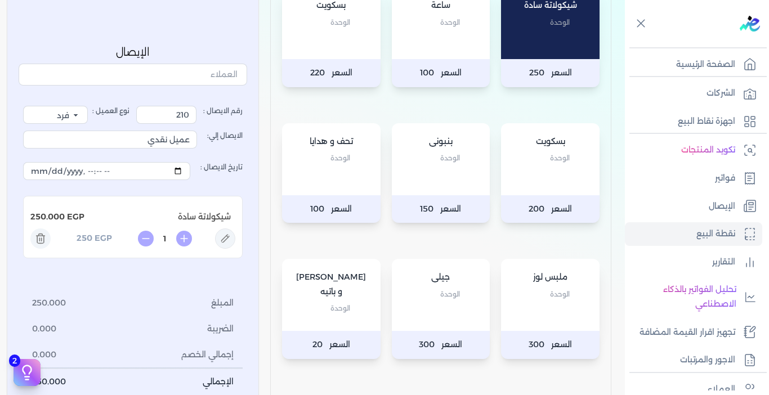
click at [440, 311] on div "جيلى الوحدة" at bounding box center [441, 295] width 99 height 72
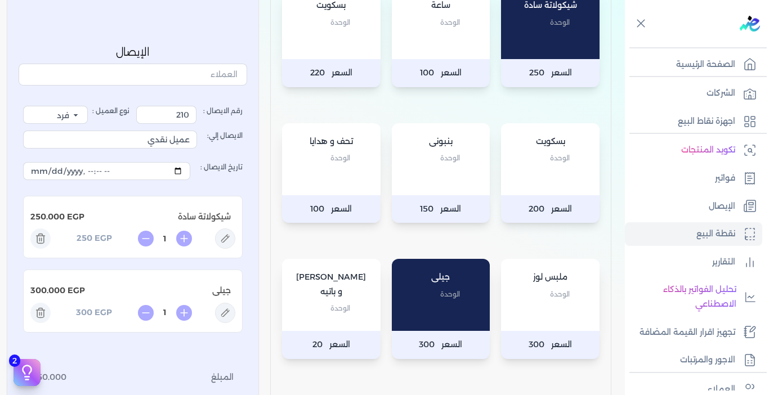
click at [530, 283] on p "ملبس لوز" at bounding box center [550, 277] width 76 height 15
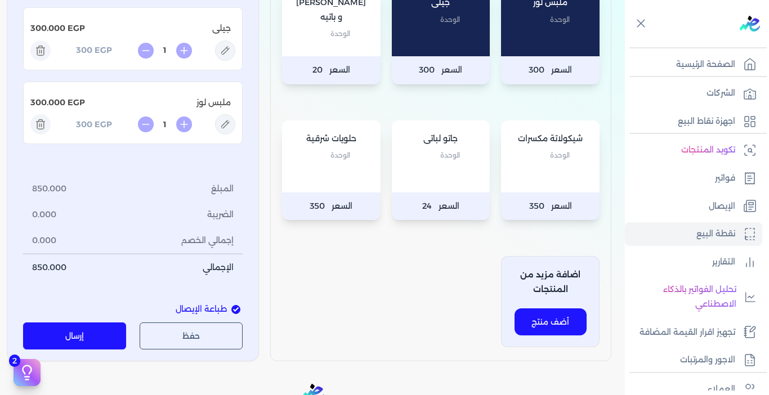
scroll to position [450, 0]
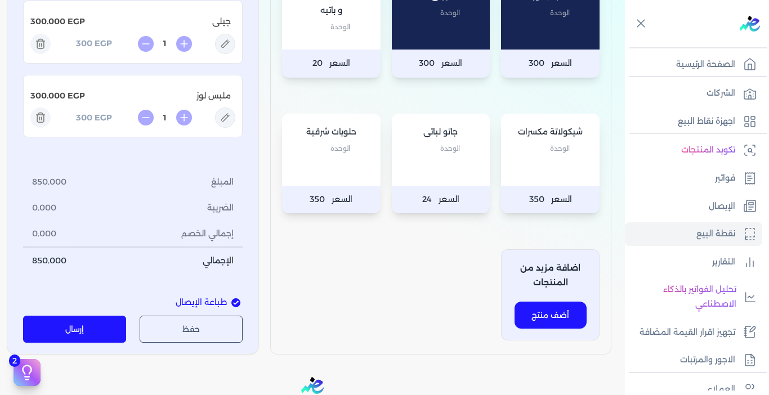
click at [104, 326] on button "إرسال" at bounding box center [74, 329] width 103 height 27
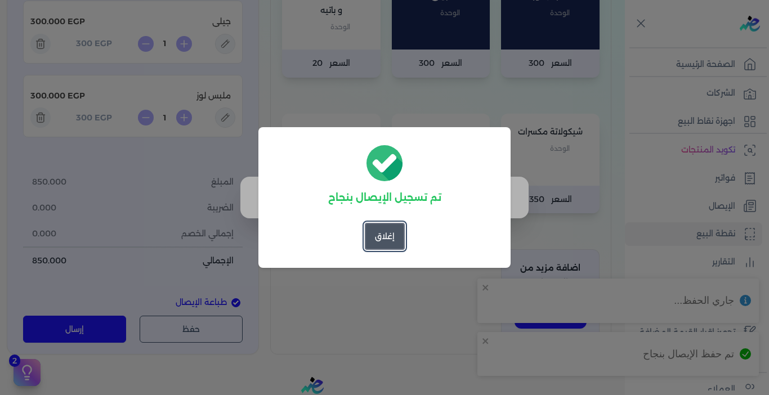
click at [389, 233] on button "إغلاق" at bounding box center [385, 236] width 40 height 27
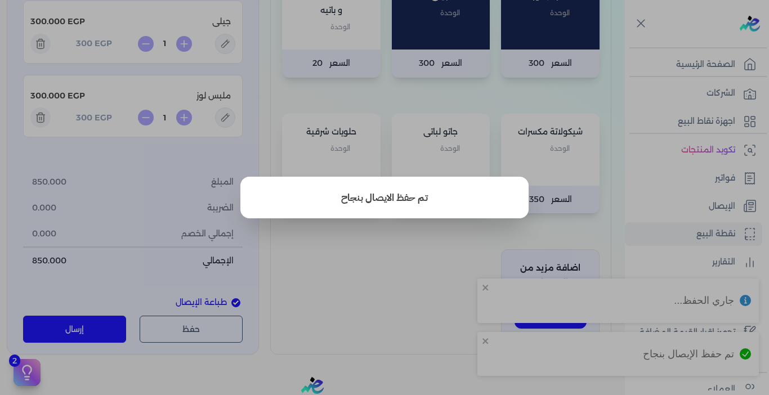
click at [377, 247] on button "close" at bounding box center [384, 197] width 769 height 395
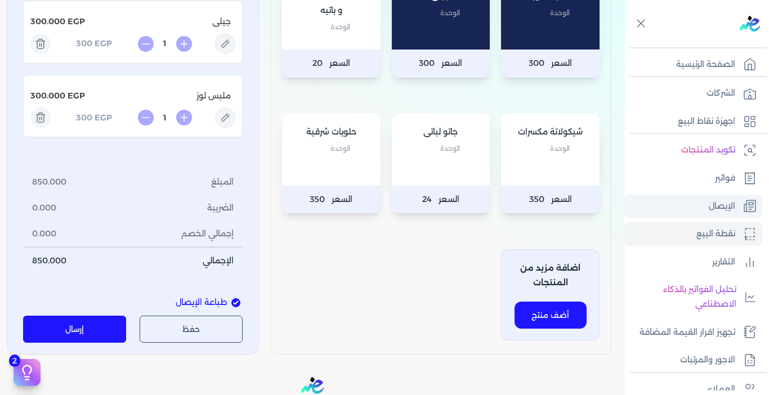
click at [715, 203] on p "الإيصال" at bounding box center [722, 206] width 26 height 15
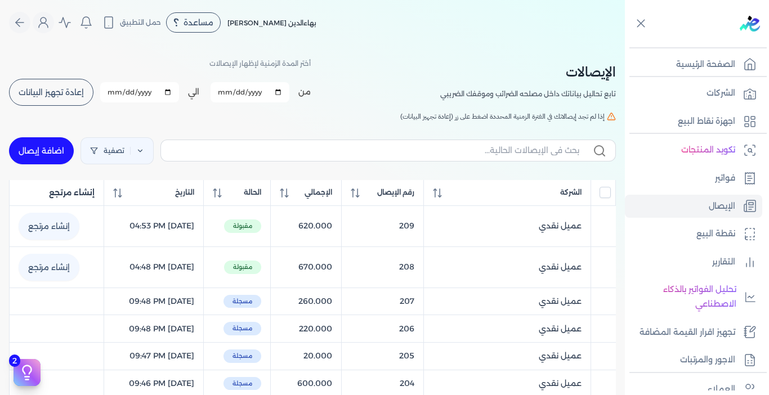
click at [65, 99] on button "إعادة تجهيز البيانات" at bounding box center [51, 92] width 84 height 27
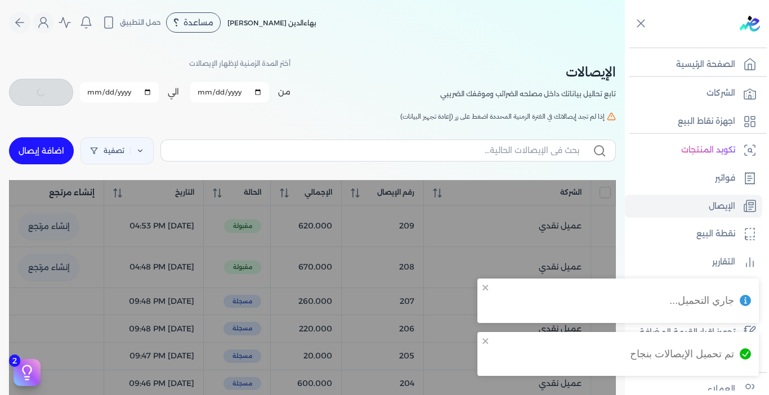
checkbox input "false"
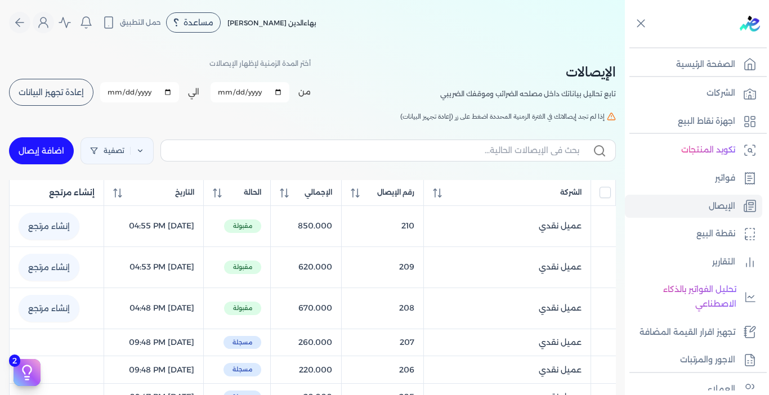
click at [50, 154] on link "اضافة إيصال" at bounding box center [41, 150] width 65 height 27
select select "EGP"
select select "EGS"
select select "B"
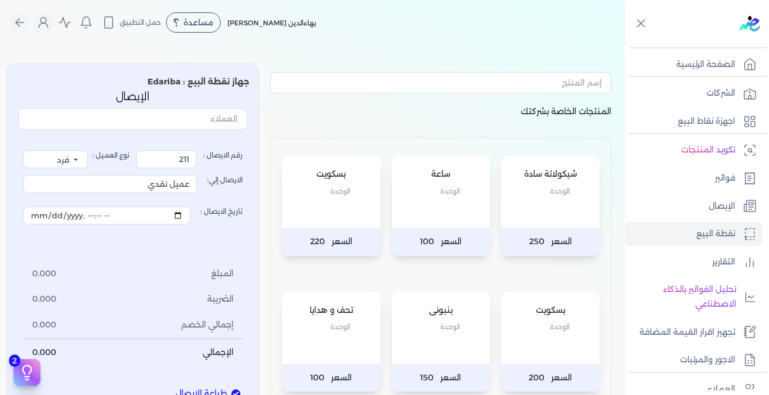
click at [536, 340] on div "بسكويت الوحدة" at bounding box center [550, 328] width 99 height 72
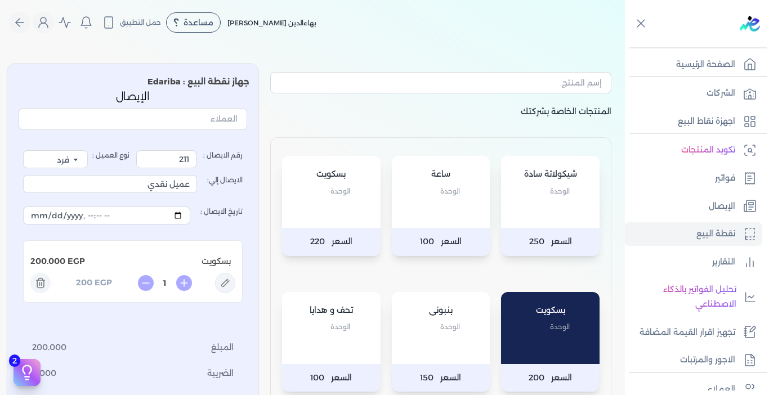
click at [536, 340] on div "بسكويت الوحدة" at bounding box center [550, 328] width 99 height 72
type input "2"
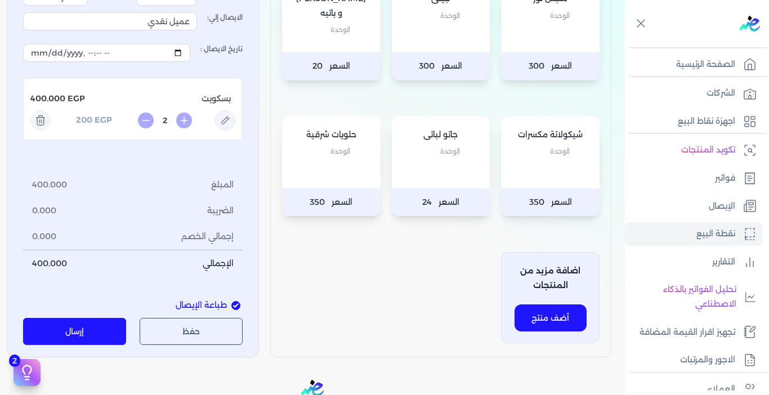
scroll to position [450, 0]
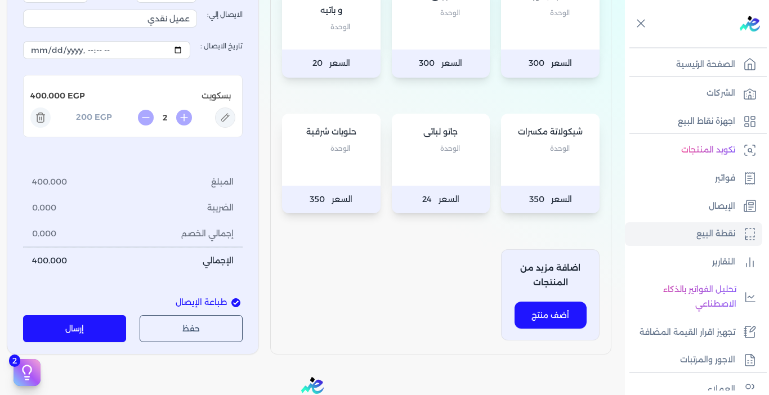
click at [80, 328] on button "إرسال" at bounding box center [74, 329] width 103 height 27
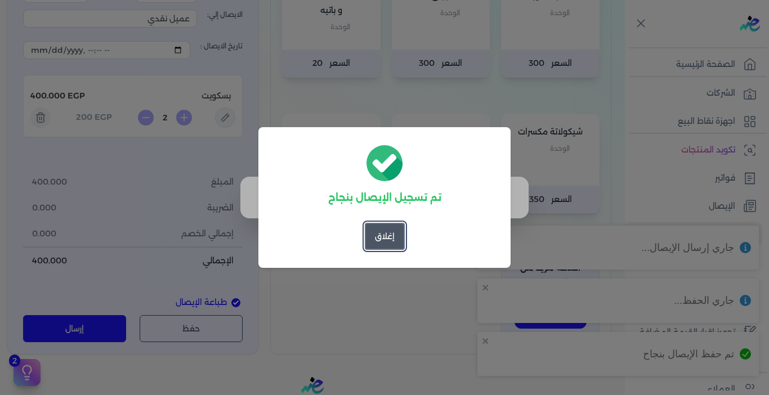
click at [391, 238] on button "إغلاق" at bounding box center [385, 236] width 40 height 27
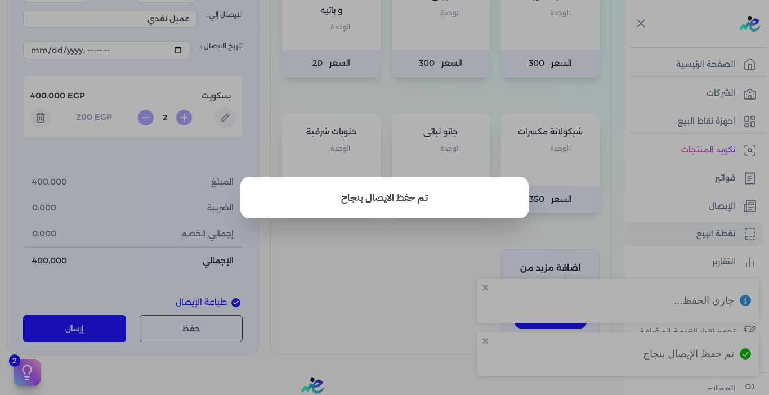
click at [403, 278] on button "close" at bounding box center [384, 197] width 769 height 395
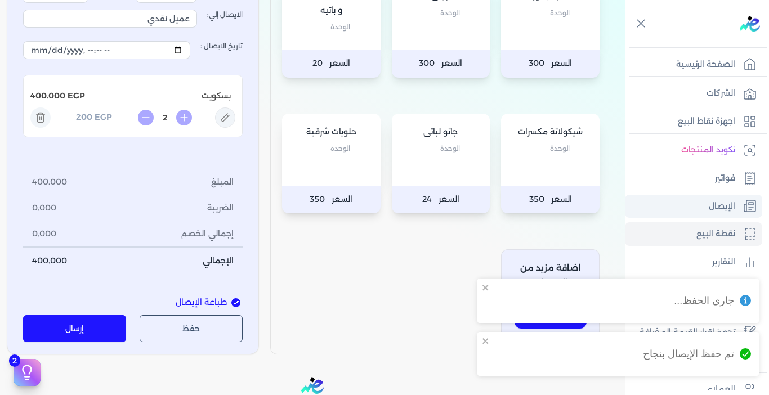
click at [707, 198] on link "الإيصال" at bounding box center [693, 207] width 137 height 24
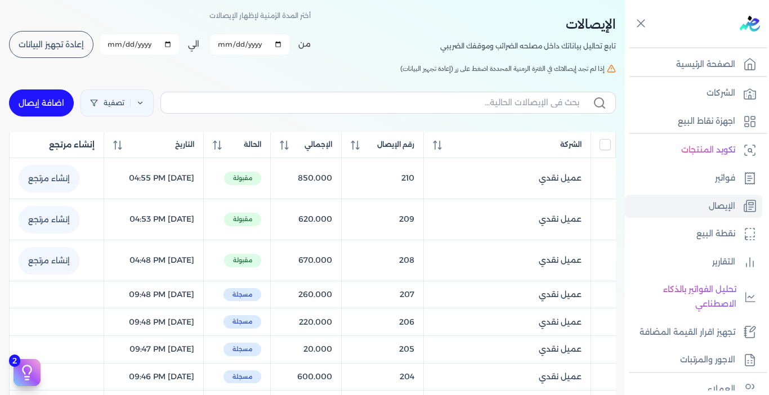
scroll to position [47, 0]
click at [64, 42] on span "إعادة تجهيز البيانات" at bounding box center [51, 45] width 65 height 8
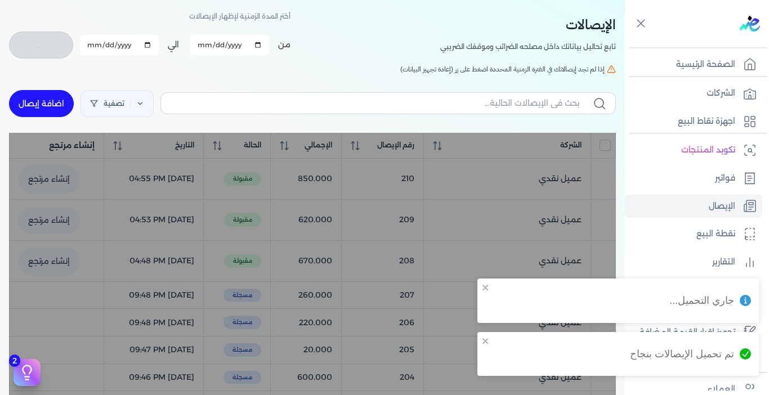
checkbox input "false"
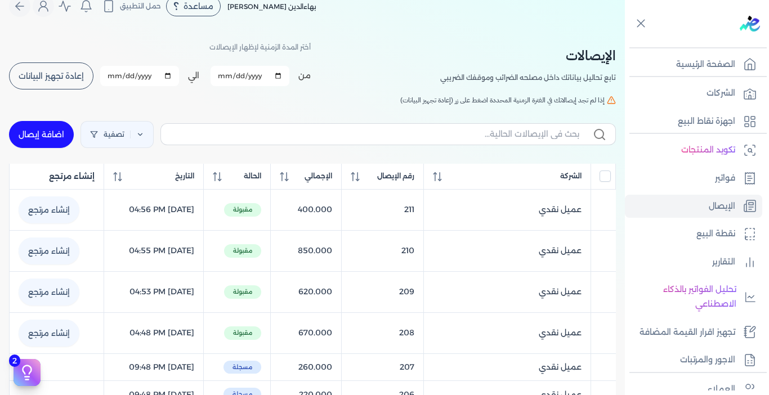
scroll to position [0, 0]
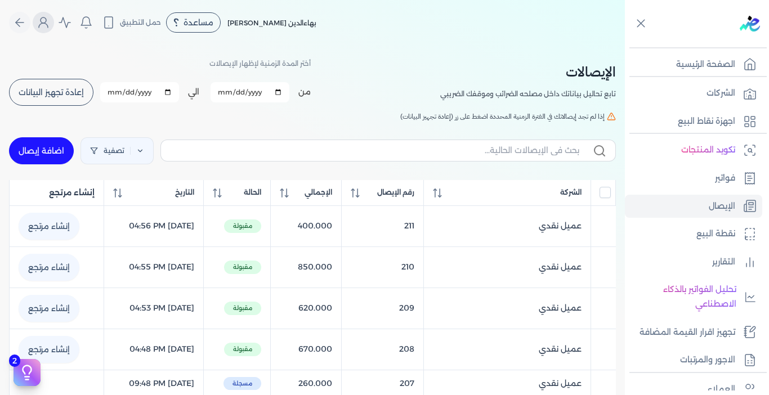
click at [45, 25] on icon "Global" at bounding box center [44, 23] width 14 height 14
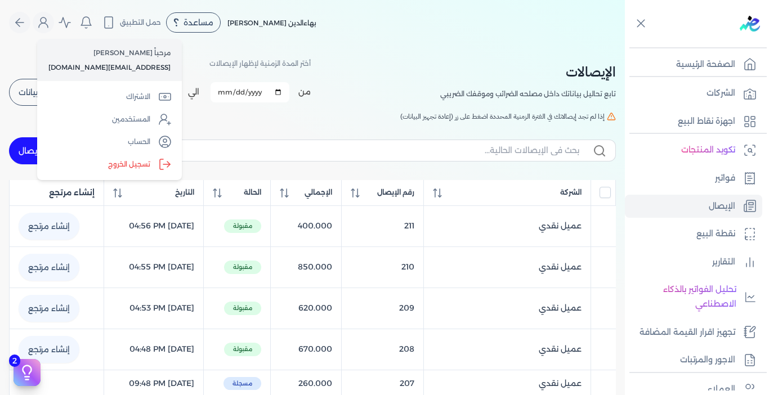
click at [91, 158] on label "تسجيل الخروج" at bounding box center [110, 164] width 136 height 23
click at [625, 45] on input "Close" at bounding box center [625, 45] width 0 height 0
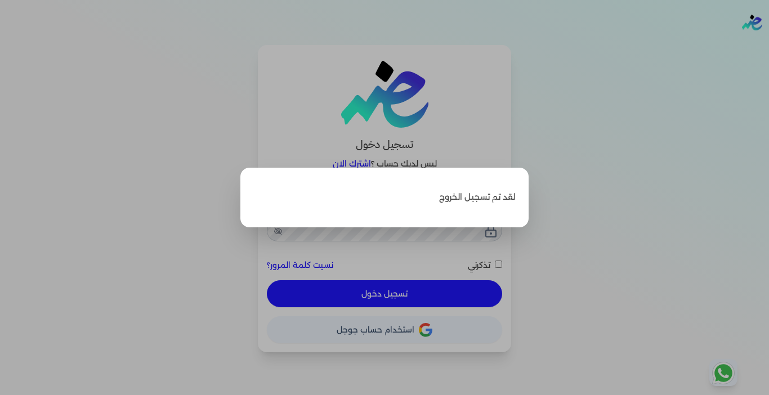
type input "[EMAIL_ADDRESS][DOMAIN_NAME]"
checkbox input "false"
click at [623, 149] on label "Close" at bounding box center [384, 197] width 769 height 395
click at [769, 45] on input "Close" at bounding box center [769, 45] width 0 height 0
